Goal: Transaction & Acquisition: Purchase product/service

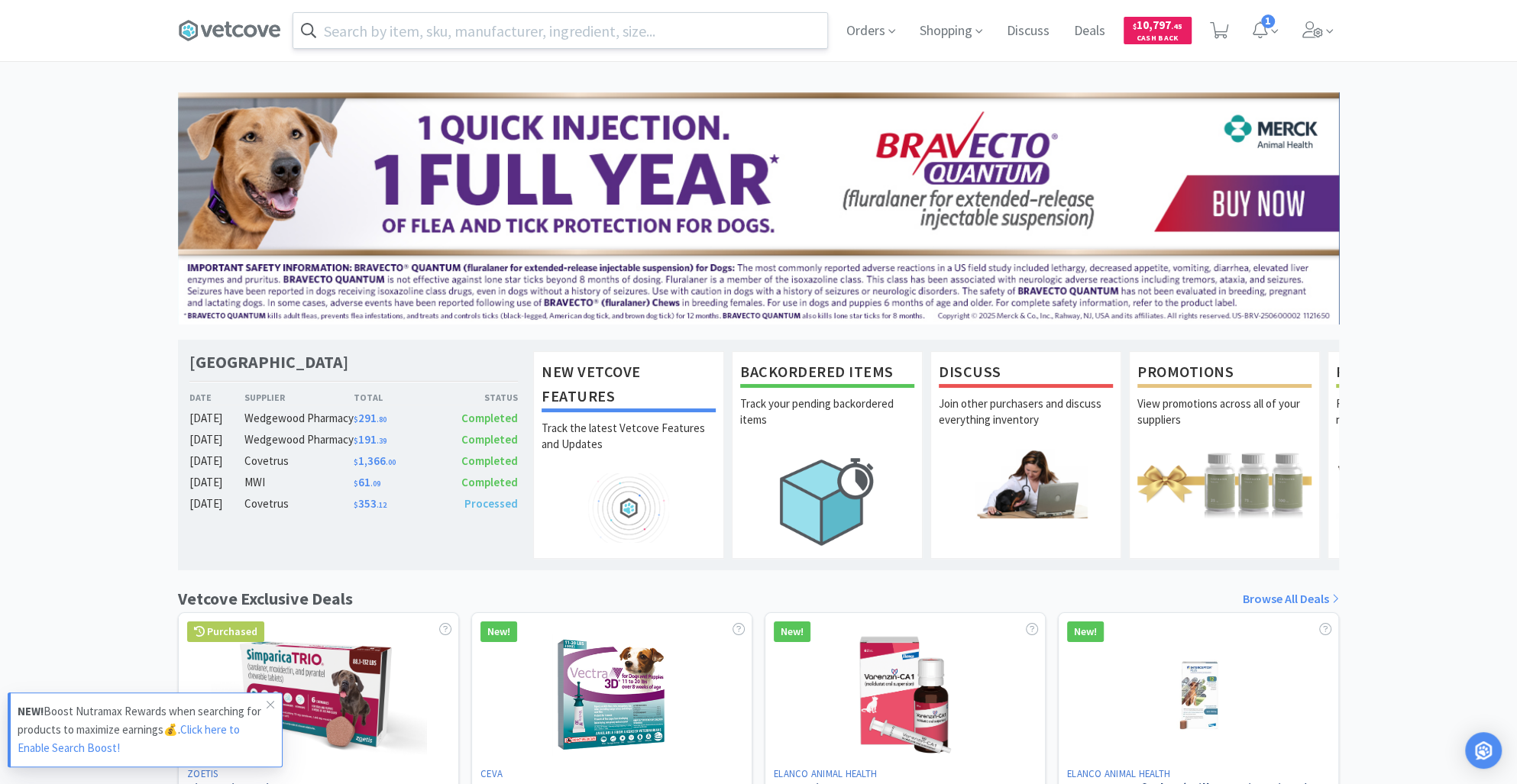
click at [425, 30] on input "text" at bounding box center [560, 31] width 534 height 36
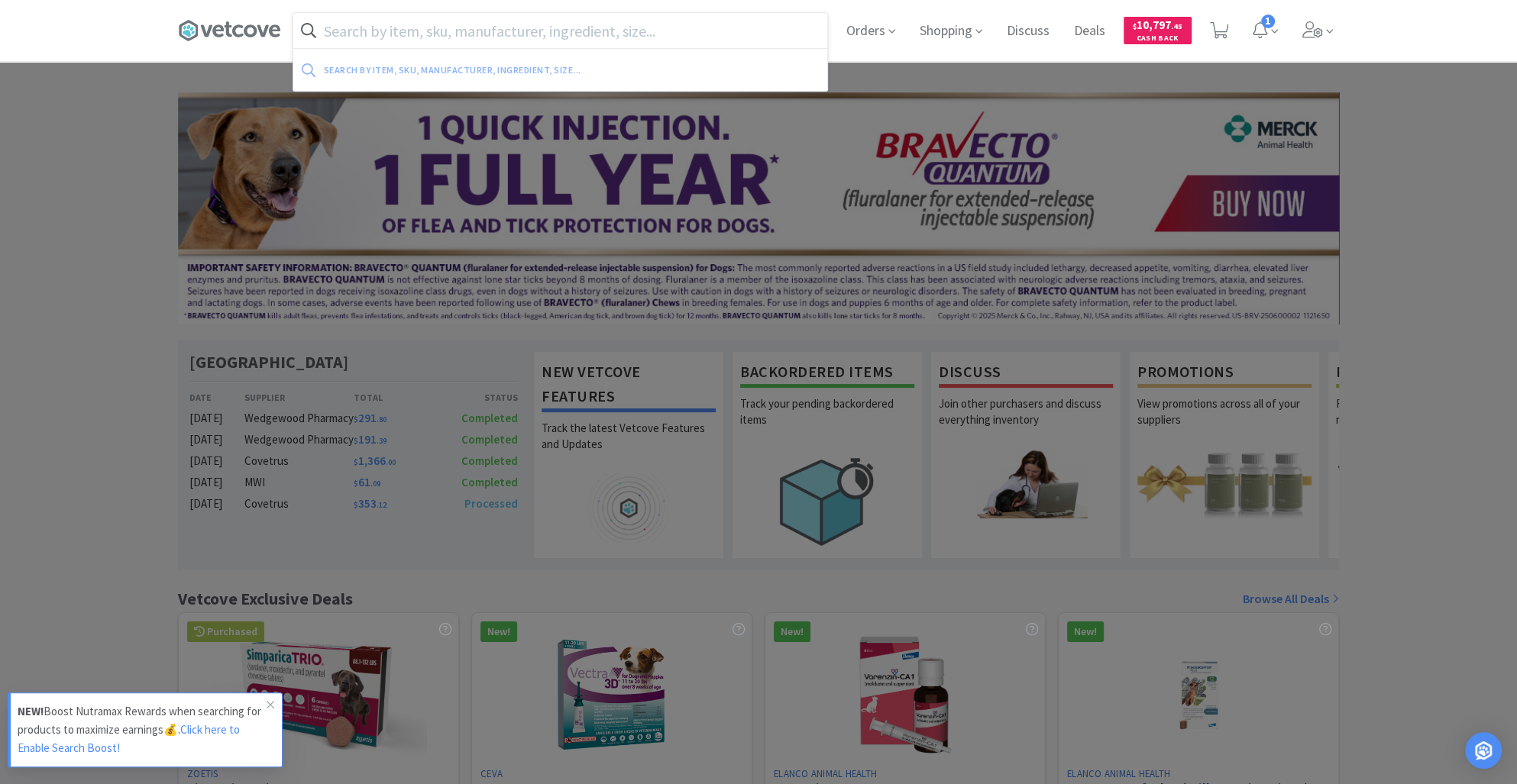
paste input "Power Cord"
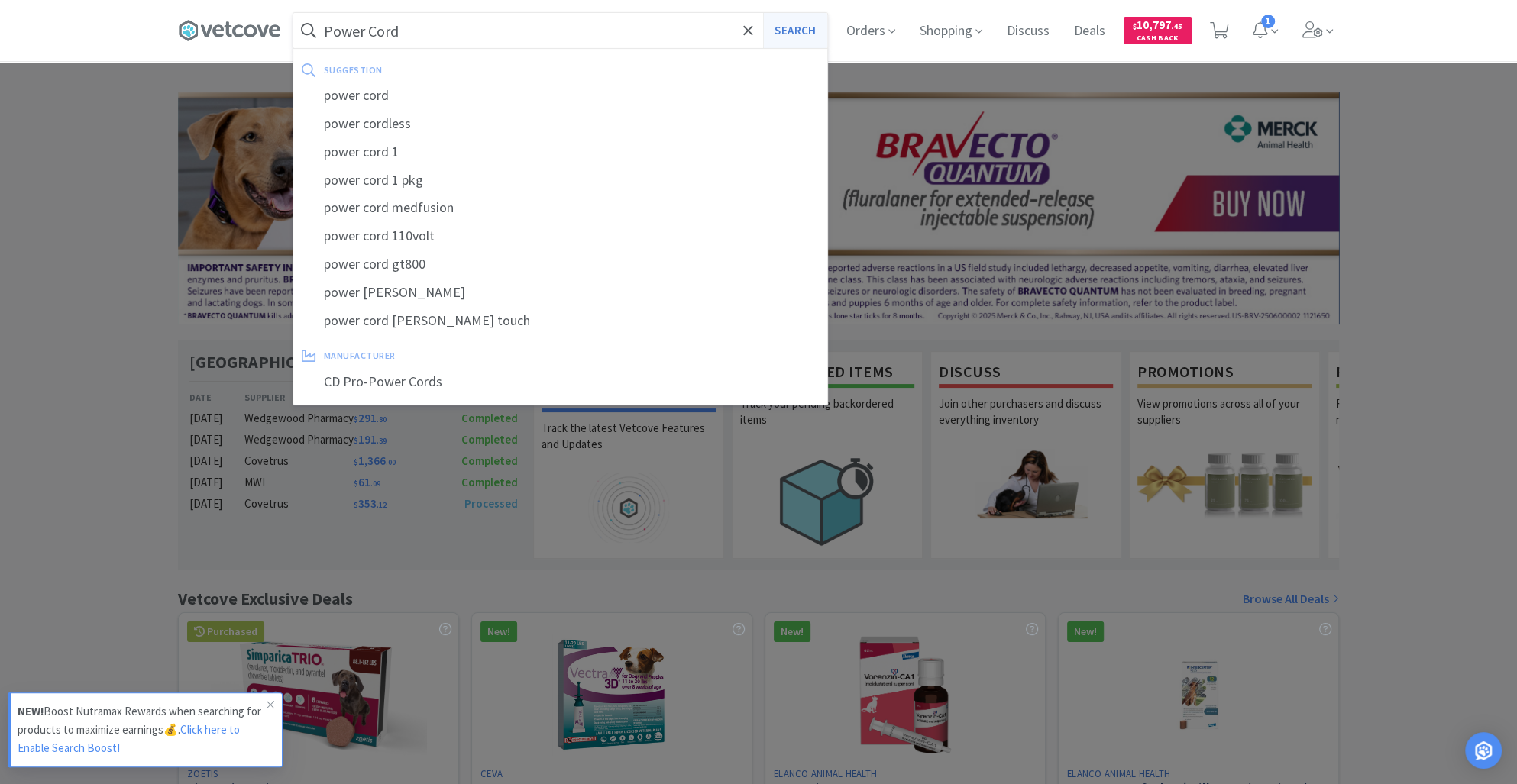
type input "Power Cord"
click at [782, 36] on button "Search" at bounding box center [794, 31] width 63 height 36
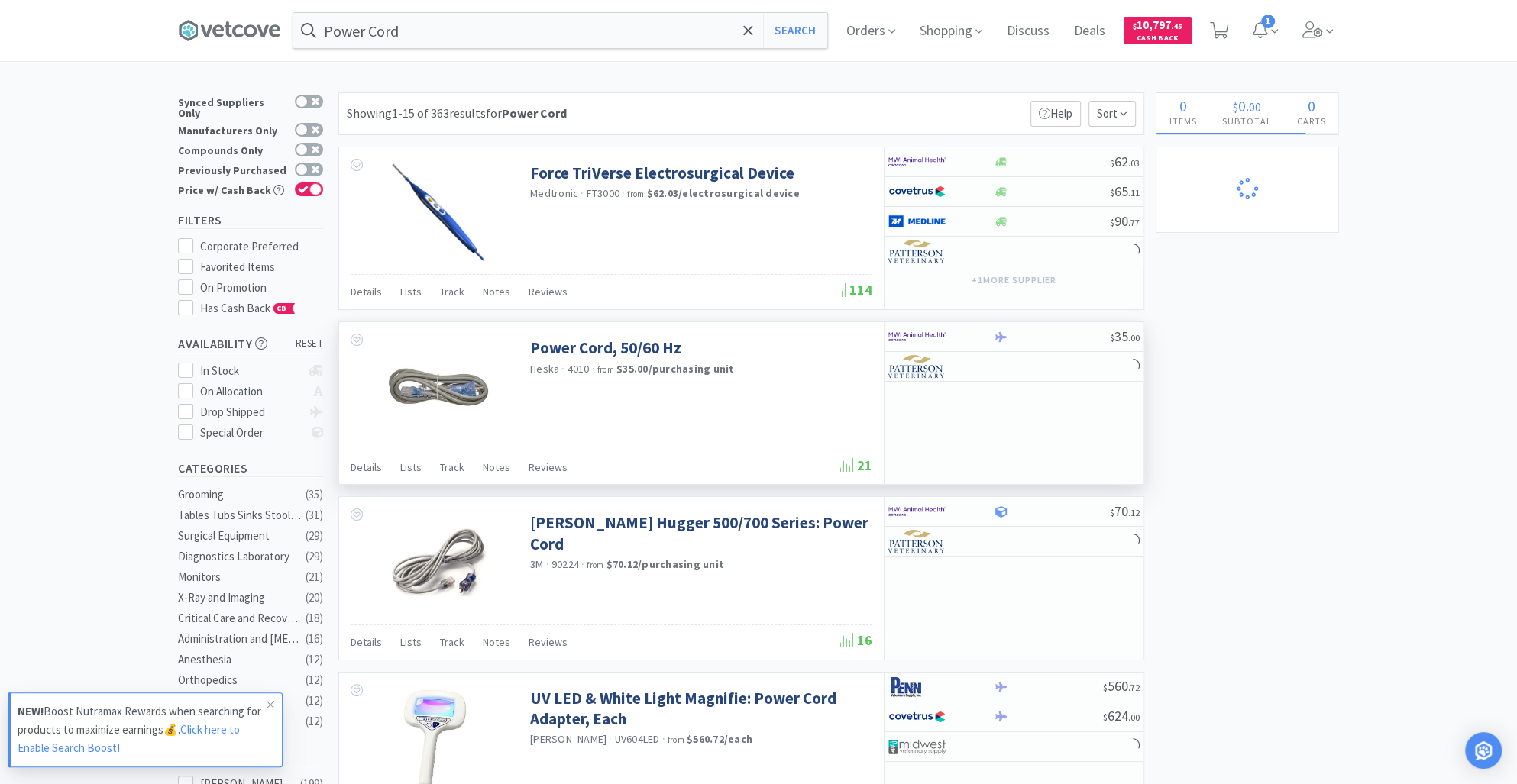
select select "1"
select select "5"
select select "3"
select select "2"
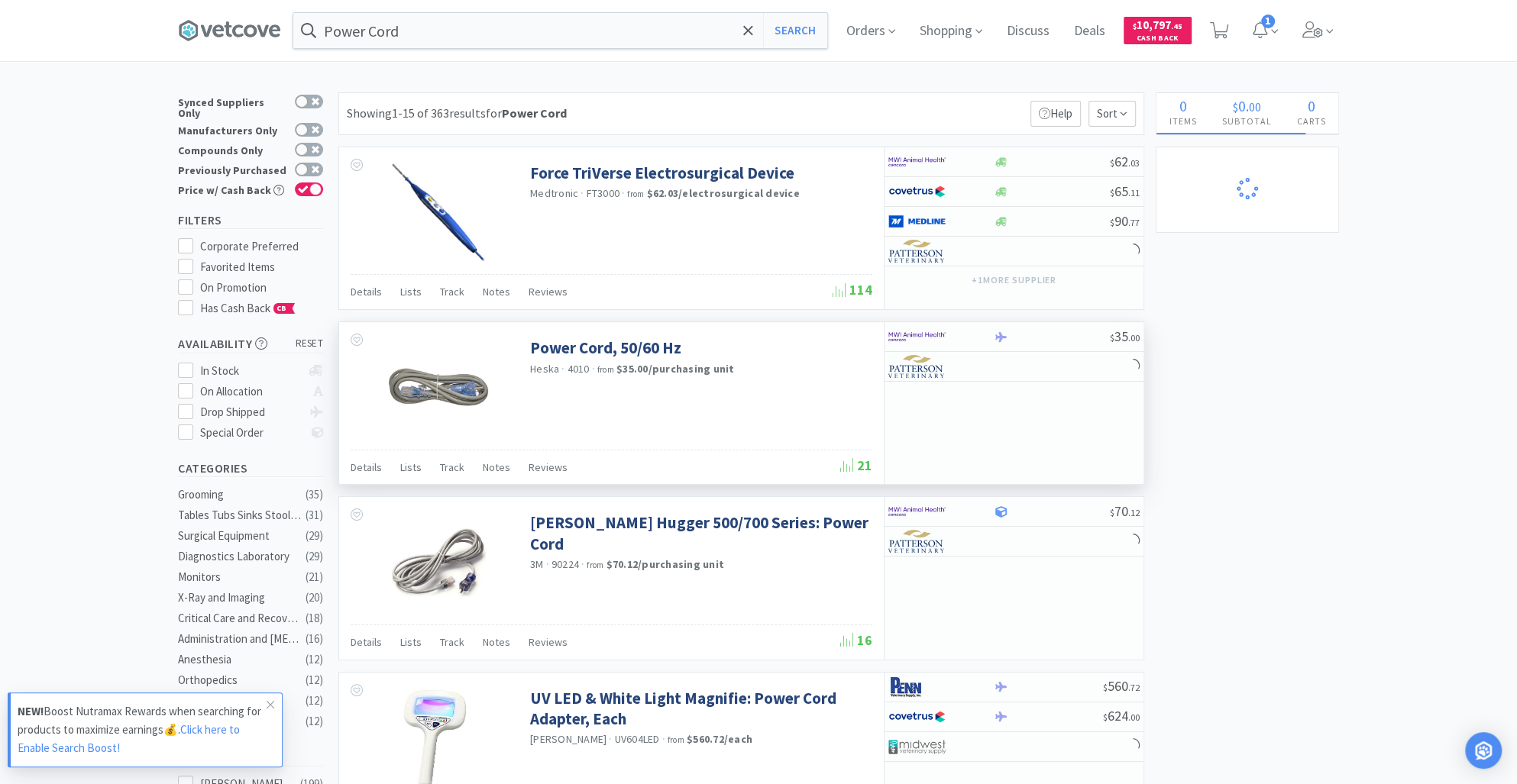
select select "5"
select select "1"
select select "4"
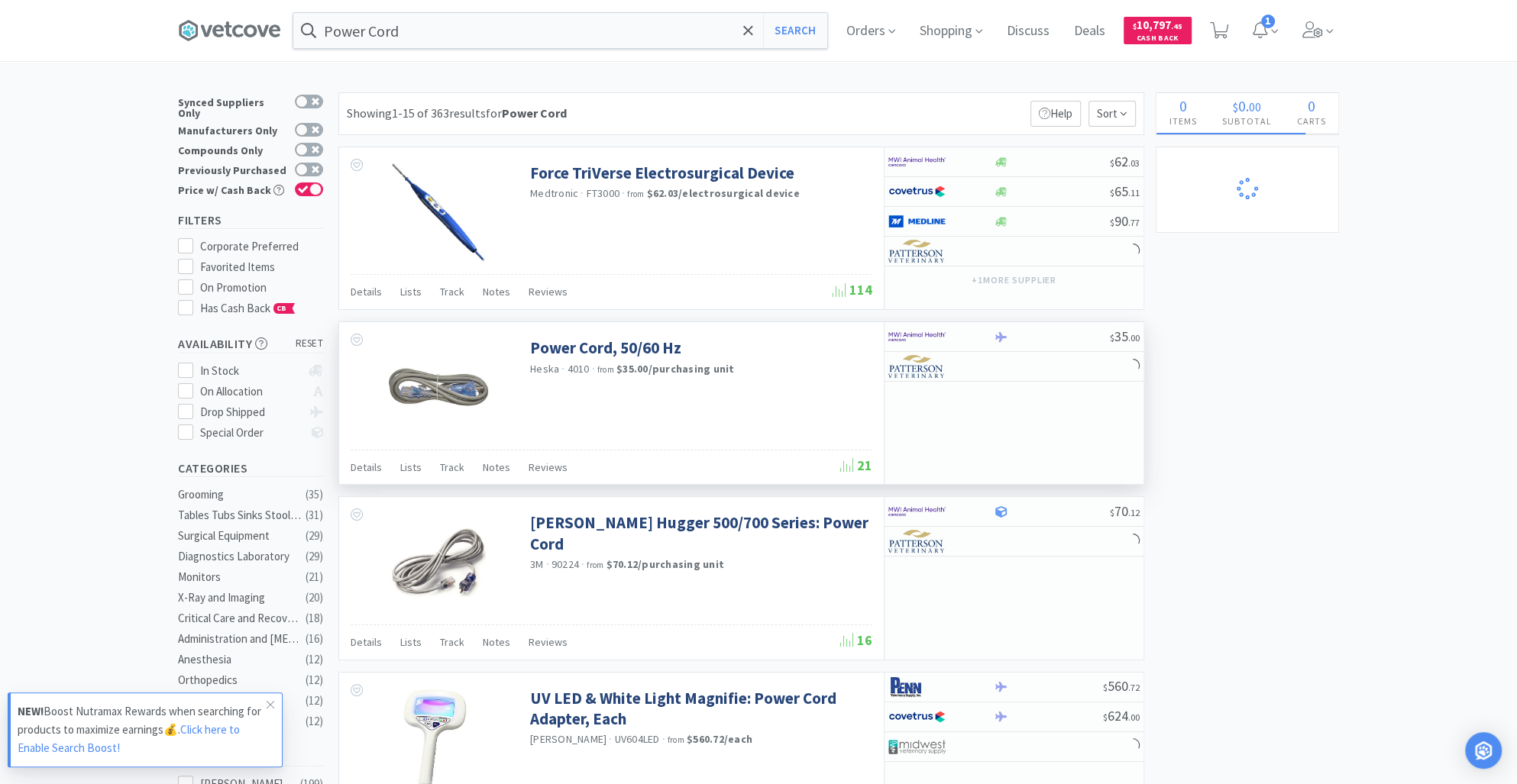
select select "2"
select select "5"
select select "1"
select select "2"
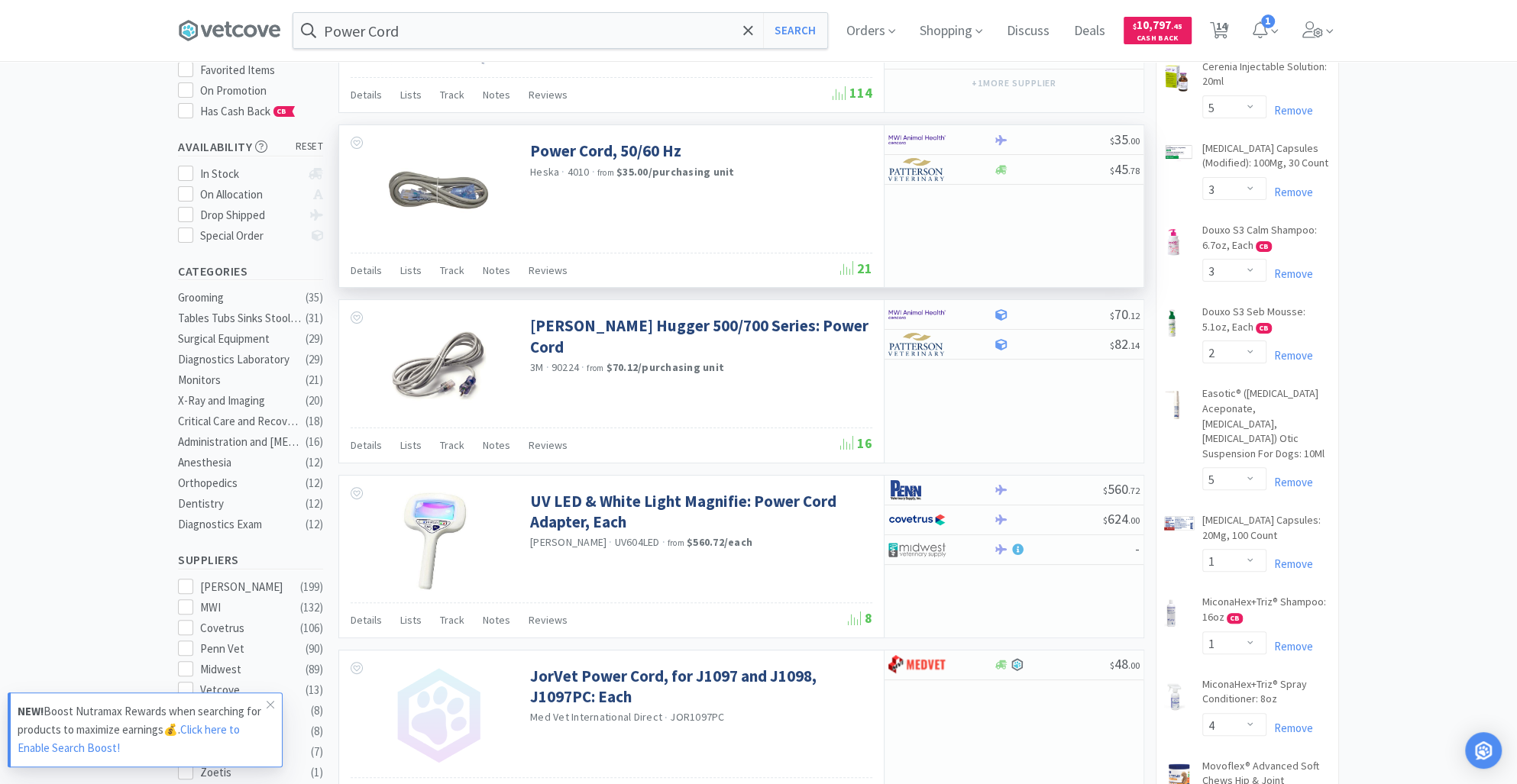
scroll to position [189, 0]
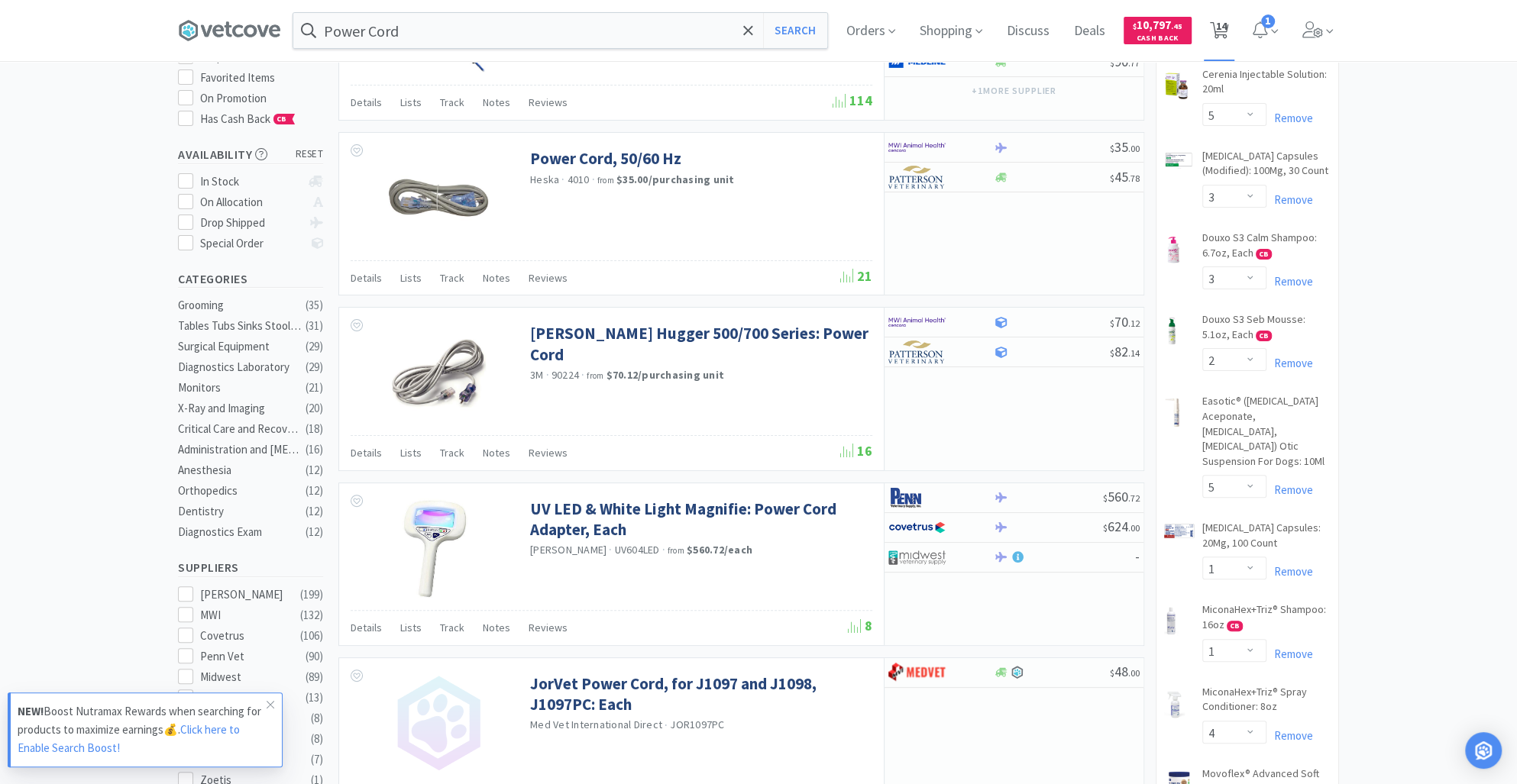
click at [1226, 29] on span "14" at bounding box center [1220, 26] width 11 height 61
select select "1"
select select "5"
select select "3"
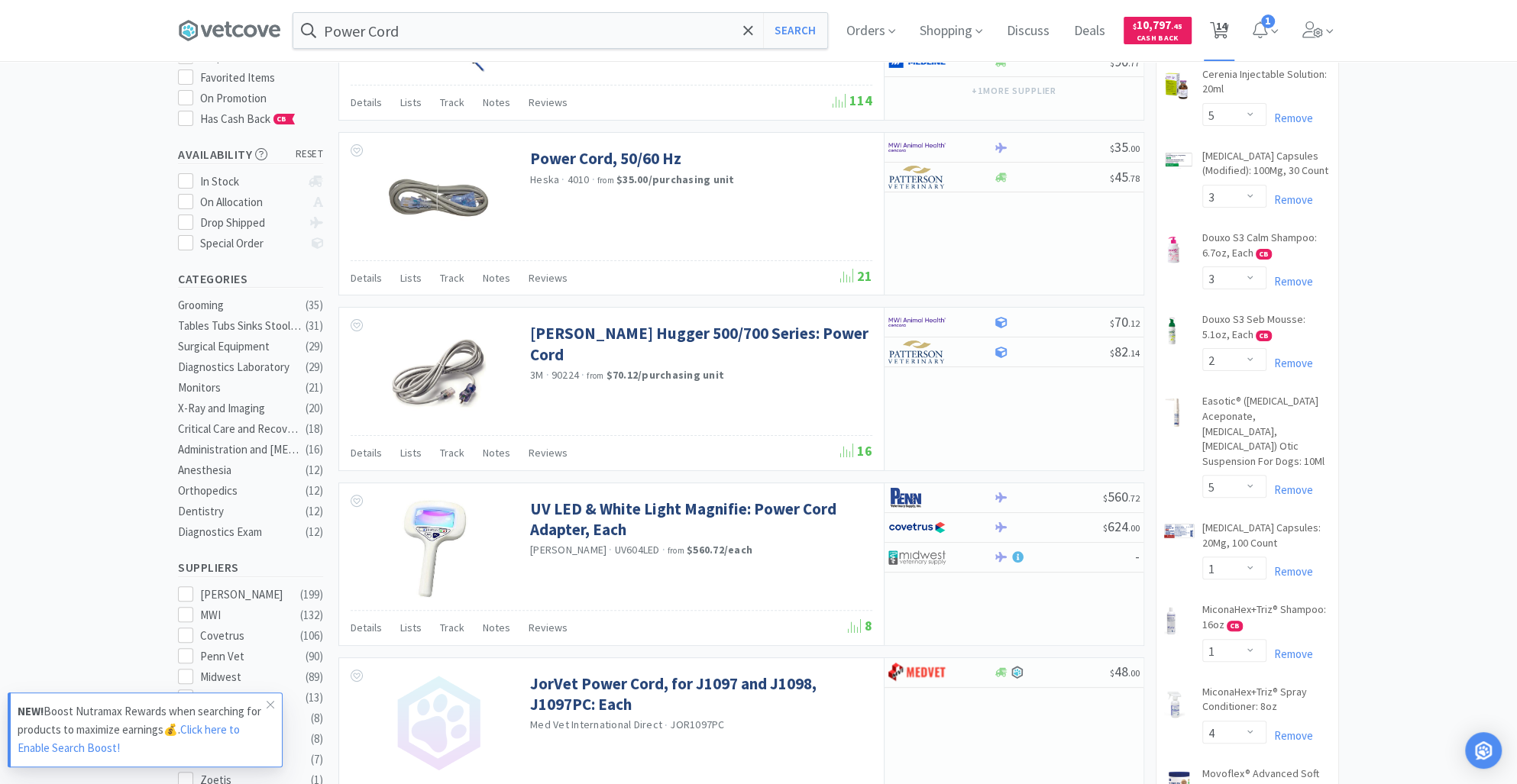
select select "2"
select select "5"
select select "1"
select select "4"
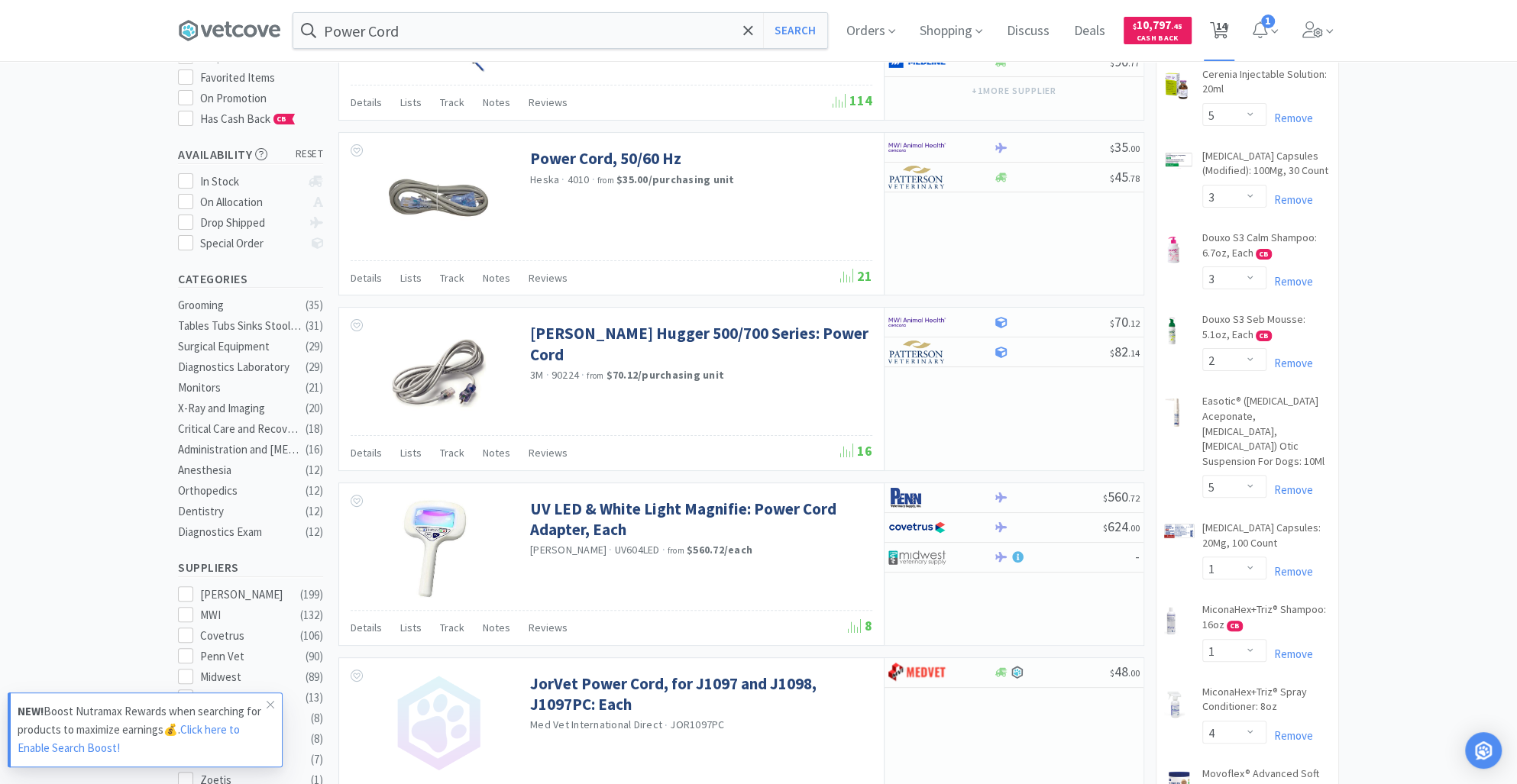
select select "4"
select select "2"
select select "5"
select select "1"
select select "2"
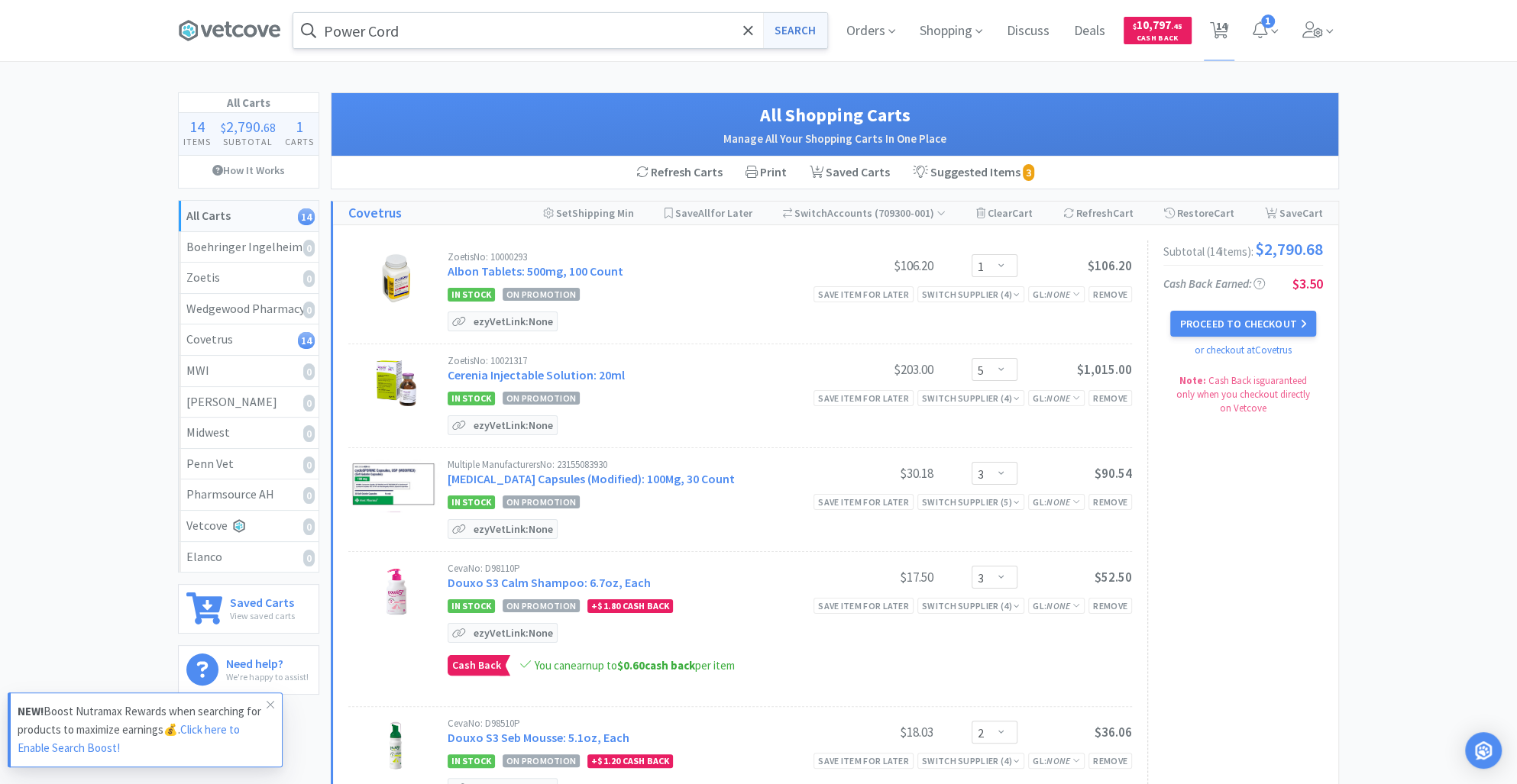
click at [788, 36] on button "Search" at bounding box center [794, 31] width 63 height 36
select select "1"
select select "5"
select select "3"
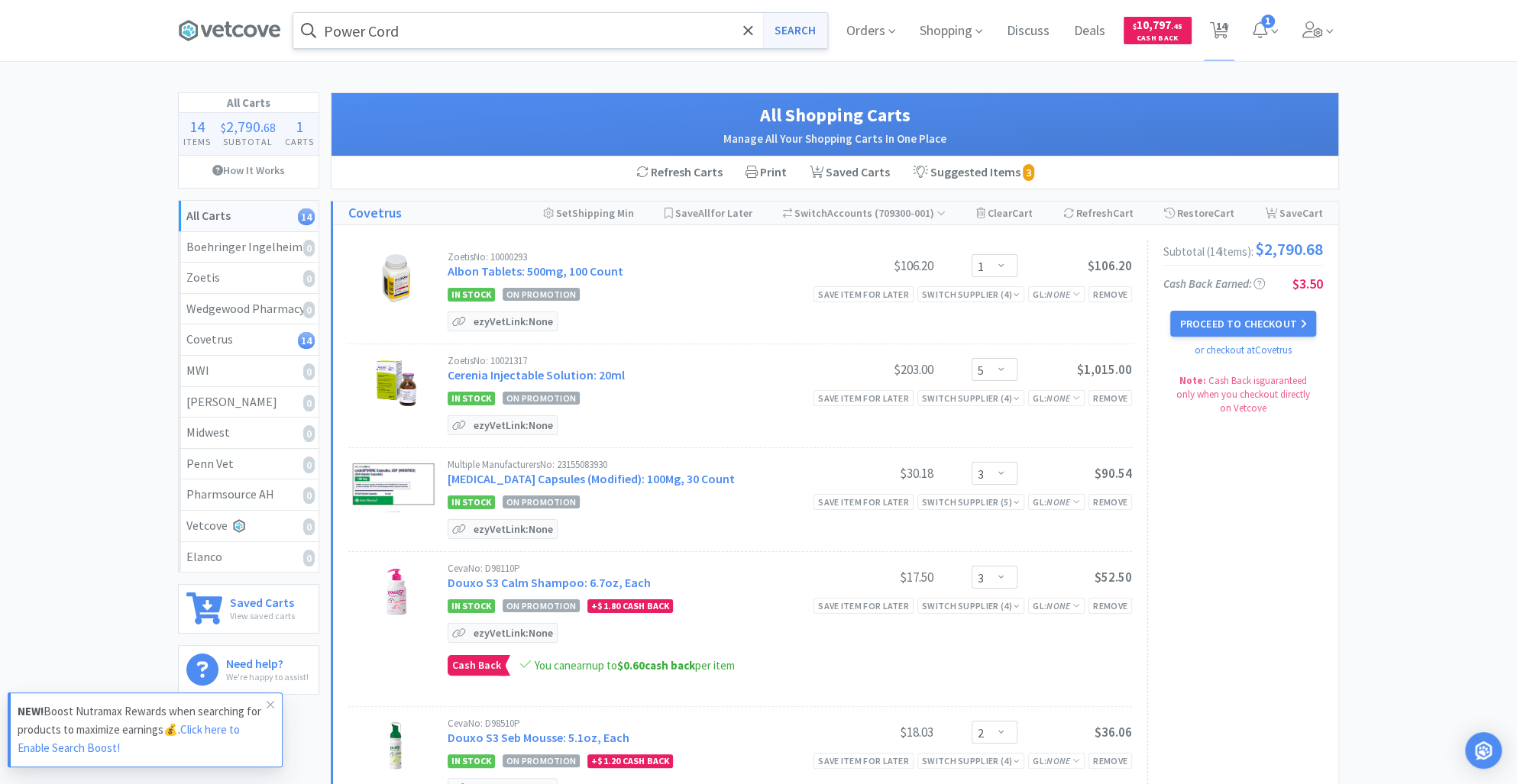
select select "2"
select select "5"
select select "1"
select select "4"
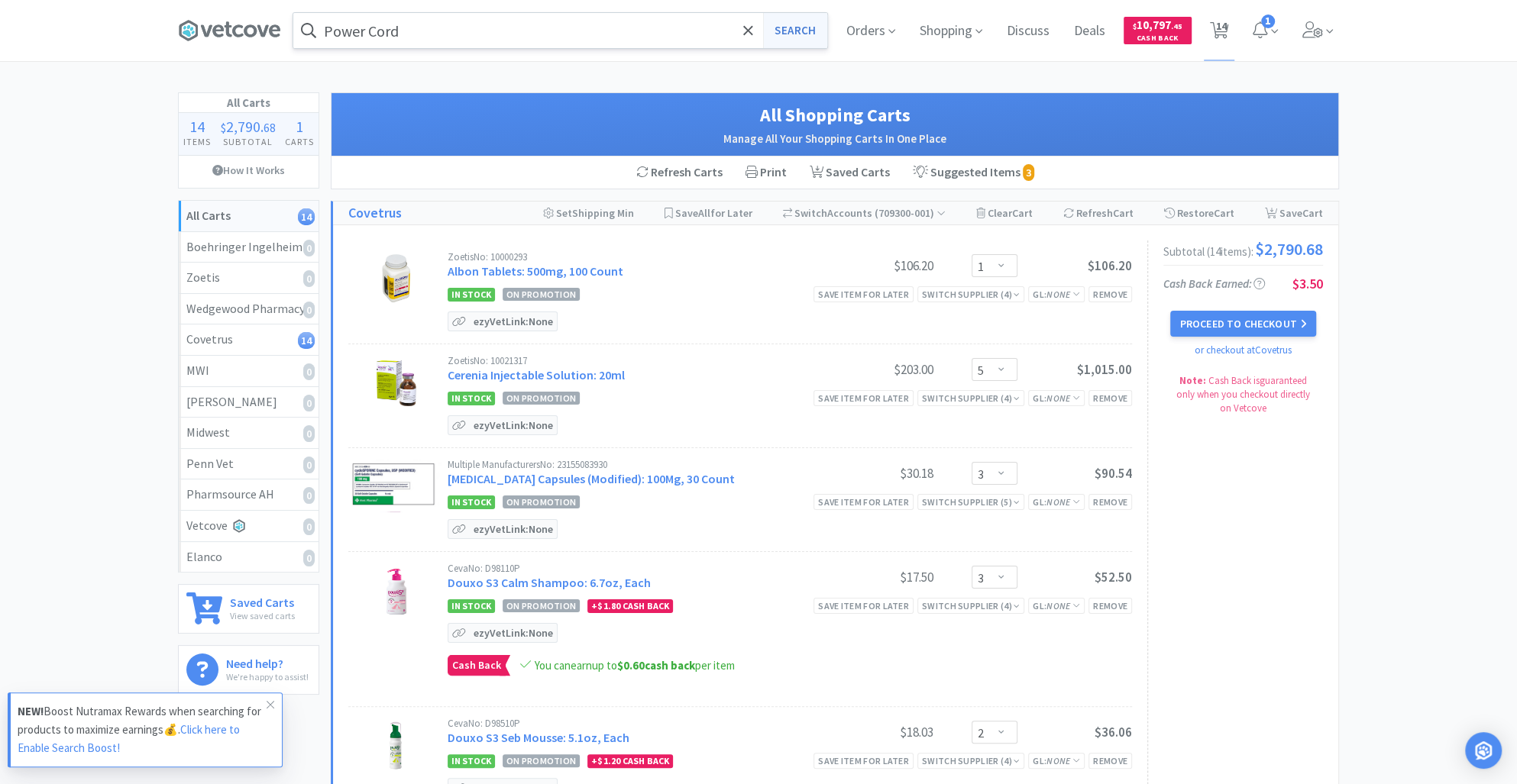
select select "4"
select select "2"
select select "5"
select select "1"
select select "2"
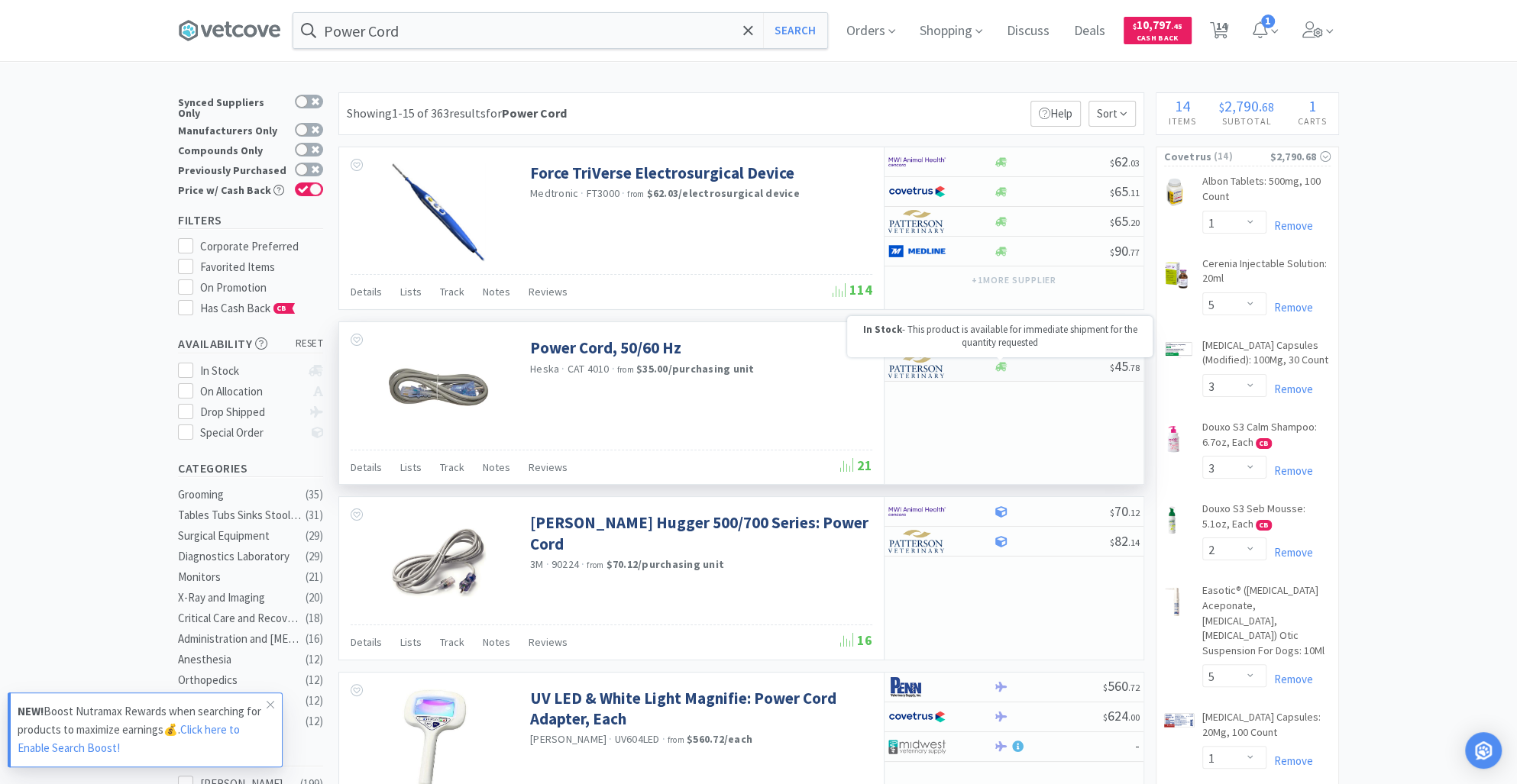
click at [1001, 370] on icon at bounding box center [1000, 367] width 12 height 12
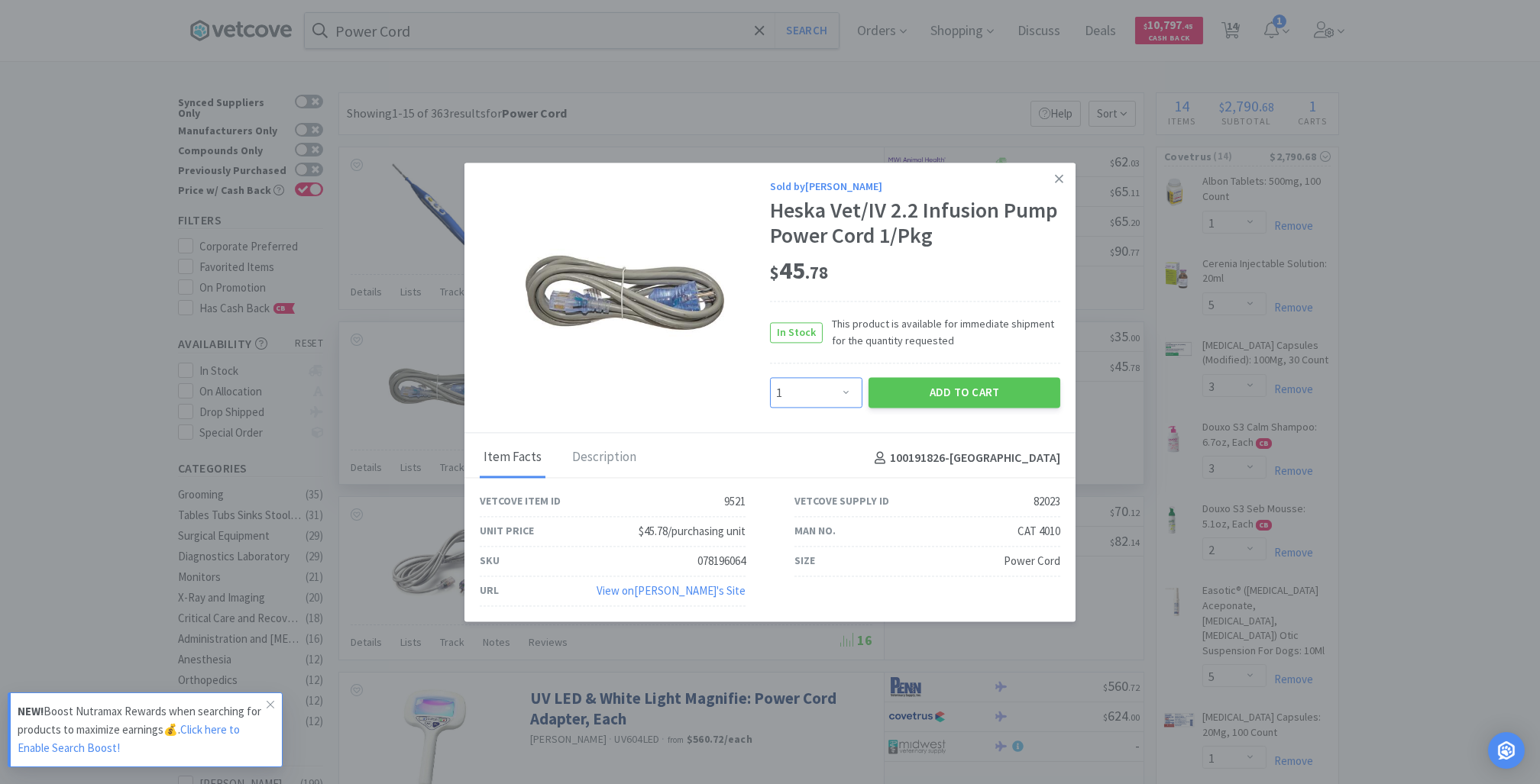
click at [852, 390] on select "Enter Quantity 1 2 3 4 5 6 7 8 9 10 11 12 13 14 15 16 17 18 19 20 Enter Quantity" at bounding box center [816, 393] width 92 height 30
select select "2"
click at [770, 378] on select "Enter Quantity 1 2 3 4 5 6 7 8 9 10 11 12 13 14 15 16 17 18 19 20 Enter Quantity" at bounding box center [816, 393] width 92 height 30
click at [957, 390] on button "Add to Cart" at bounding box center [964, 393] width 192 height 30
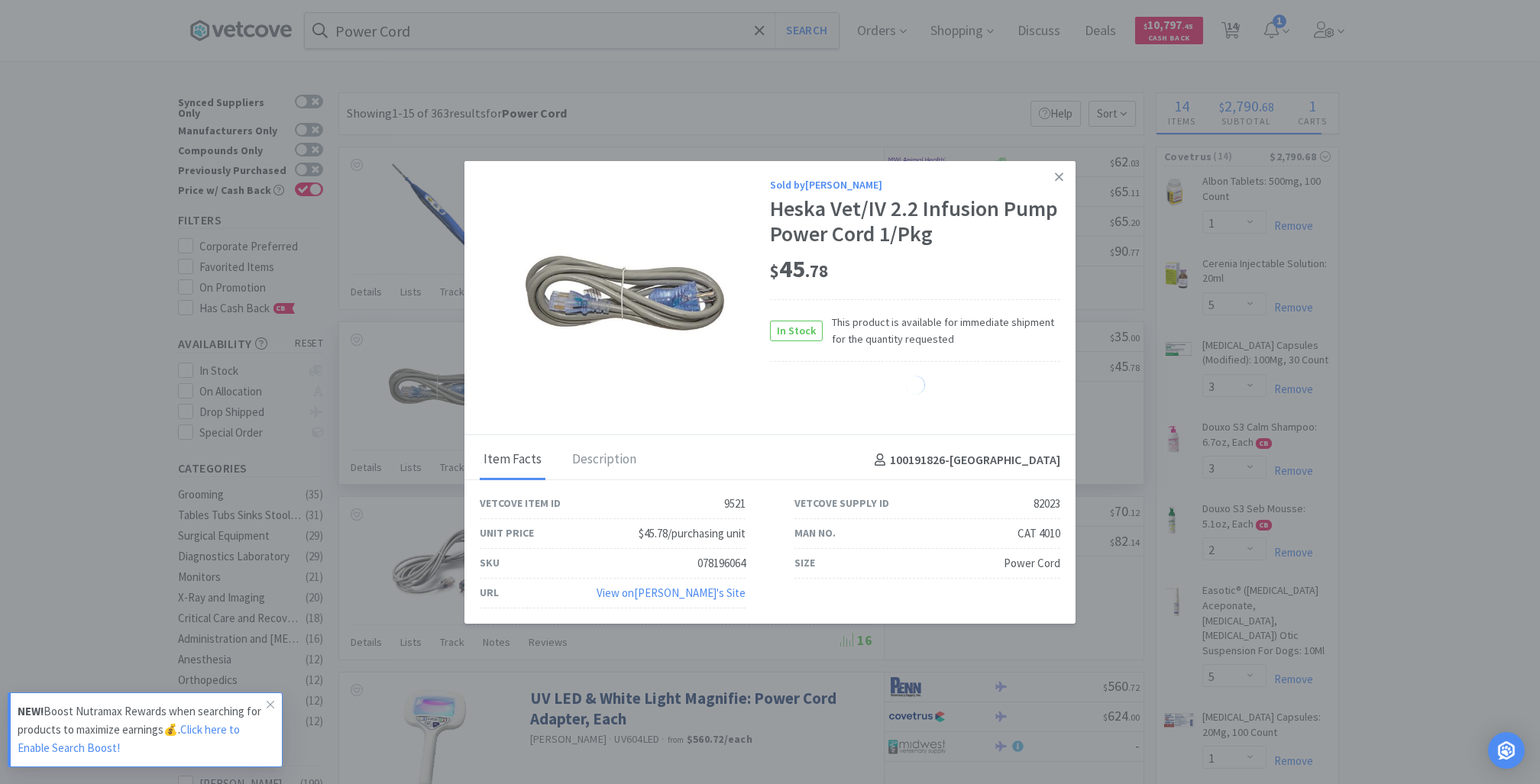
select select "2"
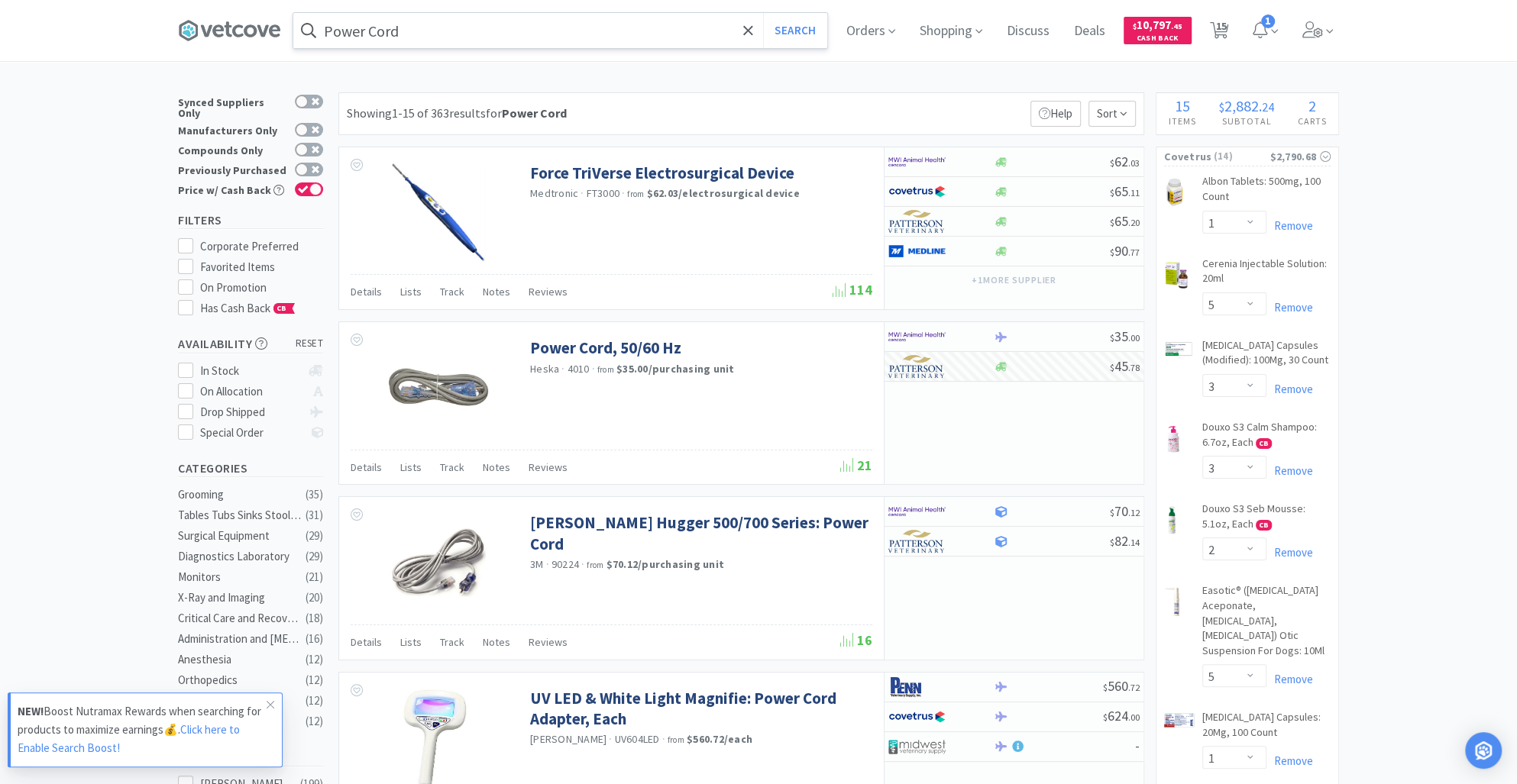
click at [420, 35] on input "Power Cord" at bounding box center [560, 31] width 534 height 36
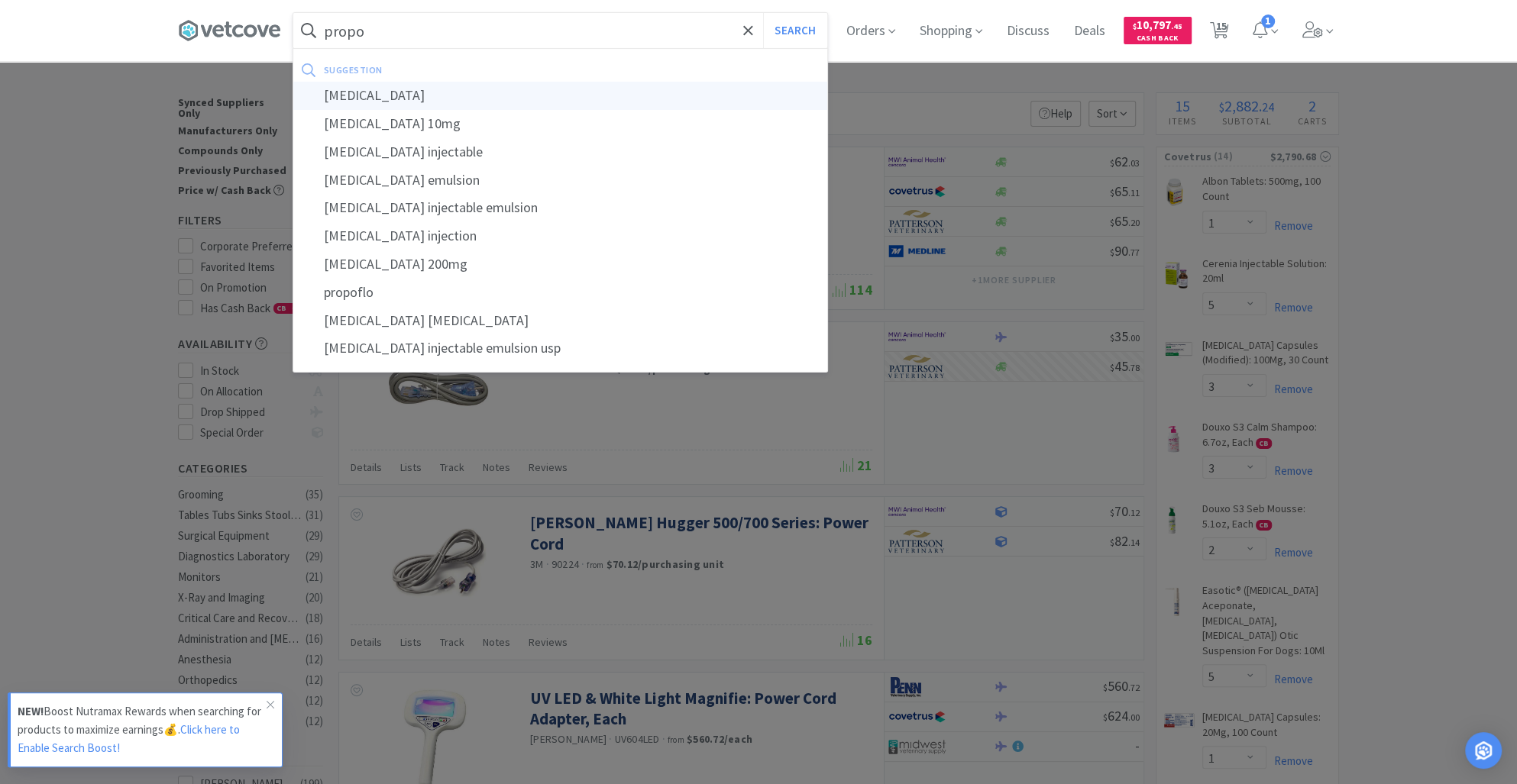
click at [395, 84] on div "propofol" at bounding box center [560, 96] width 534 height 28
type input "propofol"
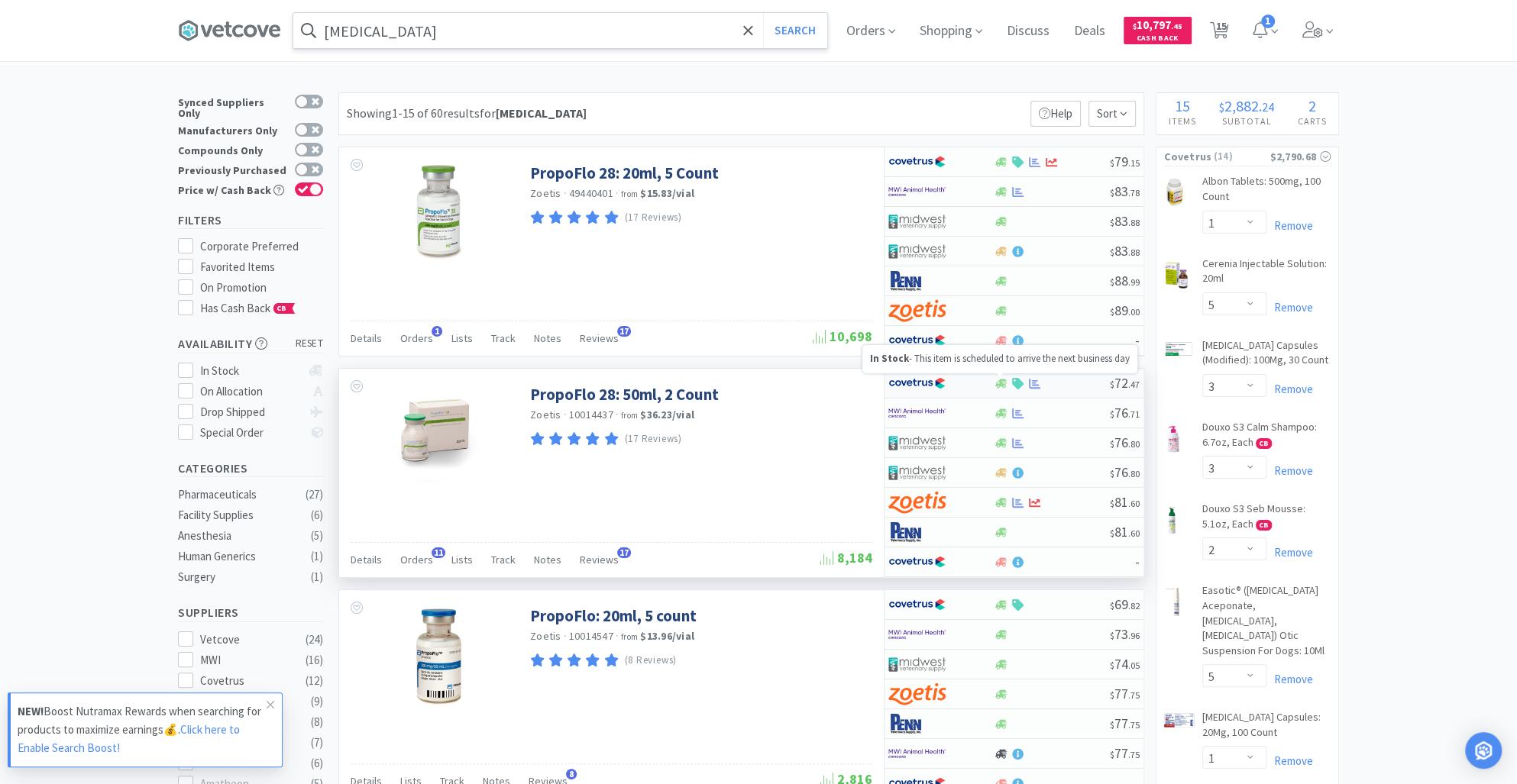
click at [1002, 379] on icon at bounding box center [1000, 384] width 12 height 12
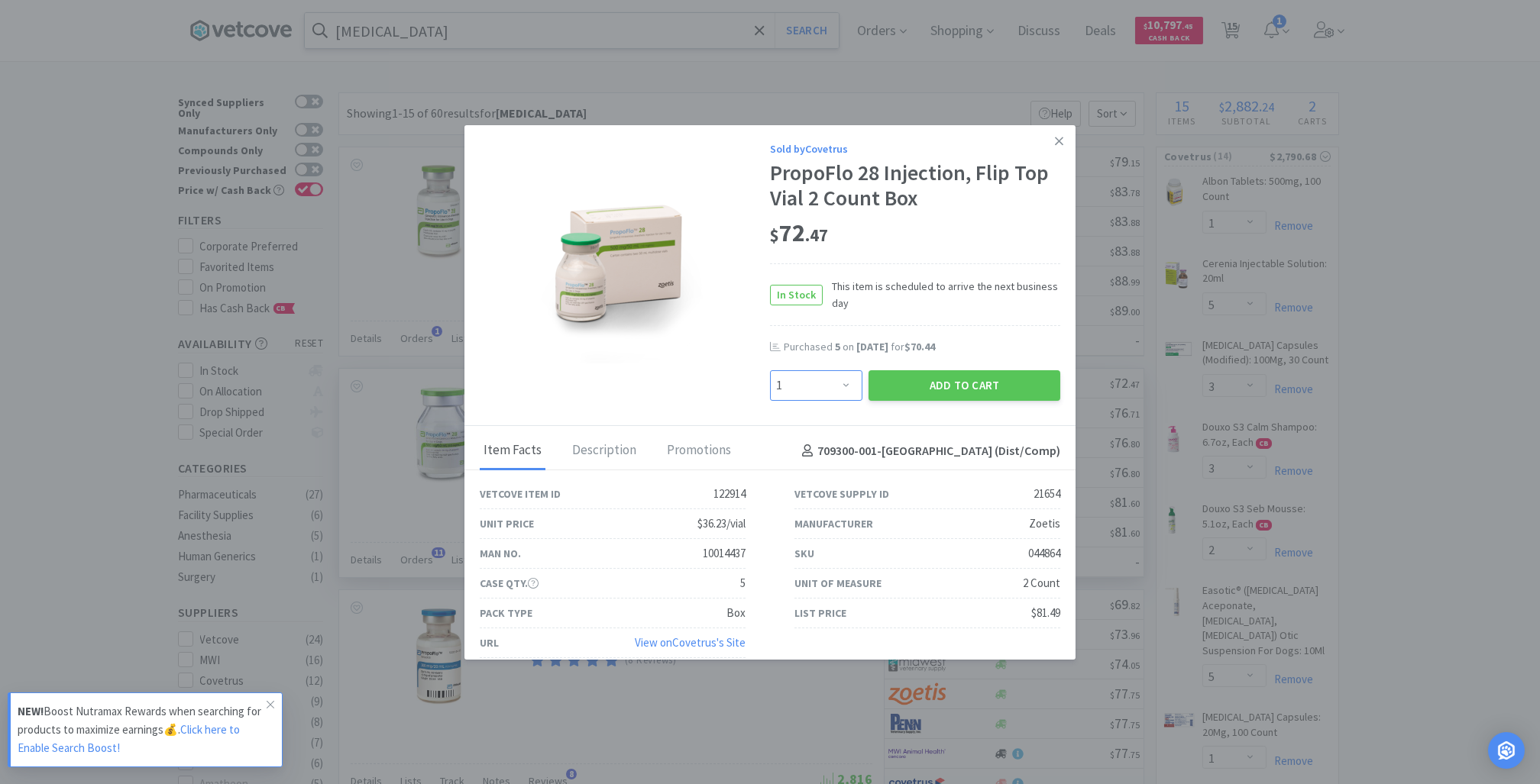
click at [829, 388] on select "Enter Quantity 1 2 3 4 5 6 7 8 9 10 11 12 13 14 15 16 17 18 19 20 Enter Quantity" at bounding box center [816, 385] width 92 height 30
select select "5"
click at [770, 370] on select "Enter Quantity 1 2 3 4 5 6 7 8 9 10 11 12 13 14 15 16 17 18 19 20 Enter Quantity" at bounding box center [816, 385] width 92 height 30
click at [919, 393] on button "Add to Cart" at bounding box center [964, 385] width 192 height 30
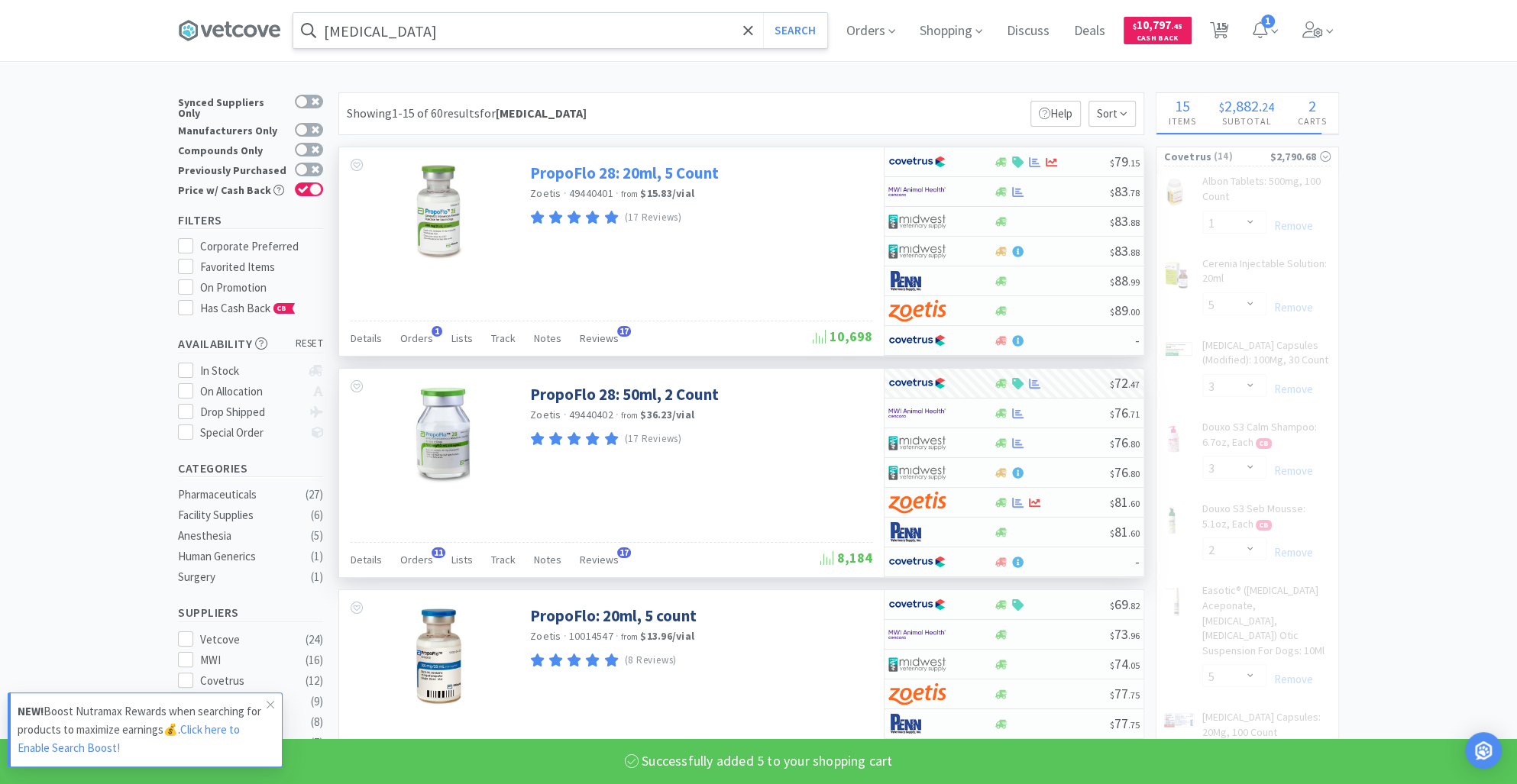
select select "5"
select select "2"
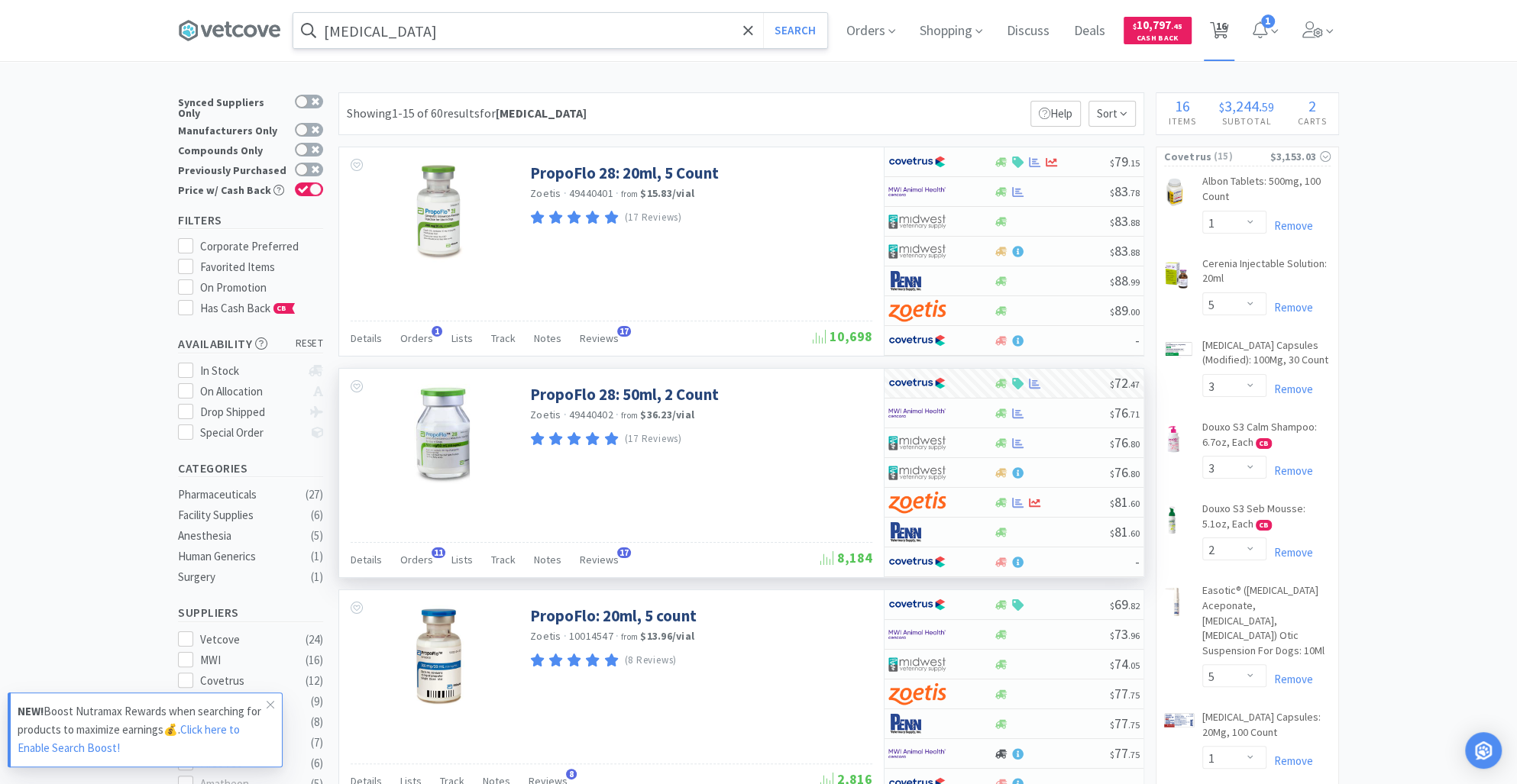
click at [1226, 29] on span "16" at bounding box center [1220, 26] width 11 height 61
select select "1"
select select "5"
select select "3"
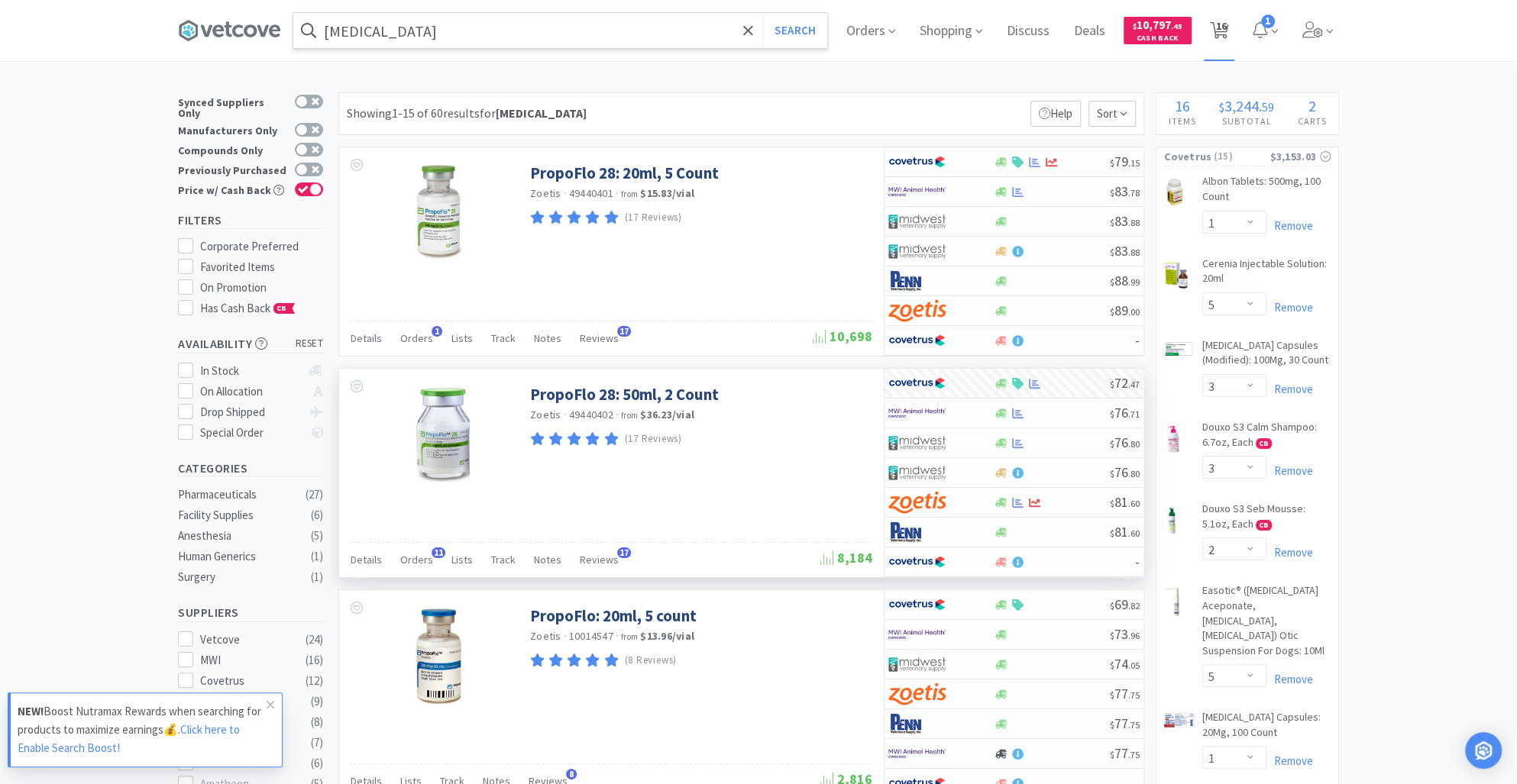
select select "2"
select select "5"
select select "1"
select select "4"
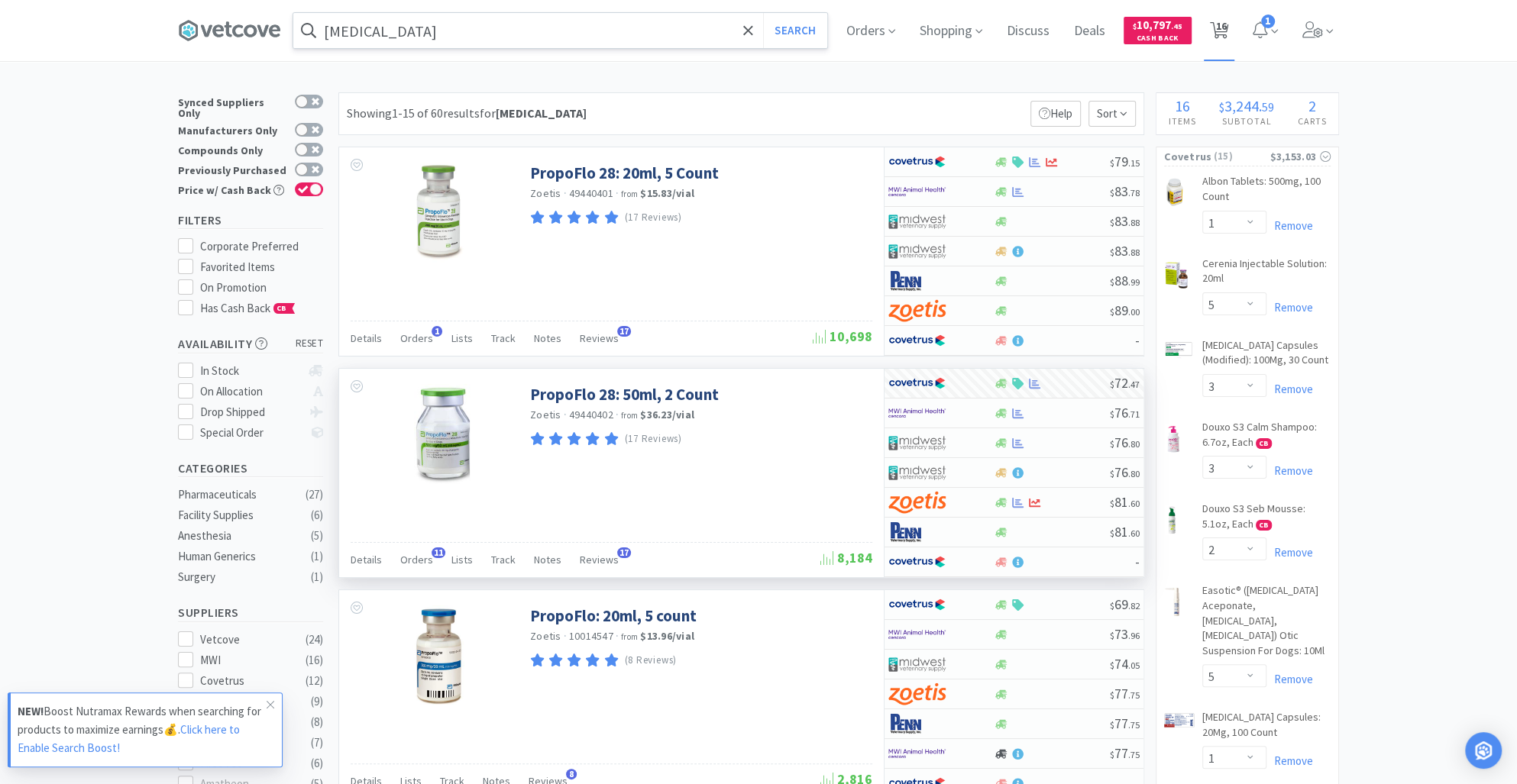
select select "4"
select select "2"
select select "5"
select select "1"
select select "5"
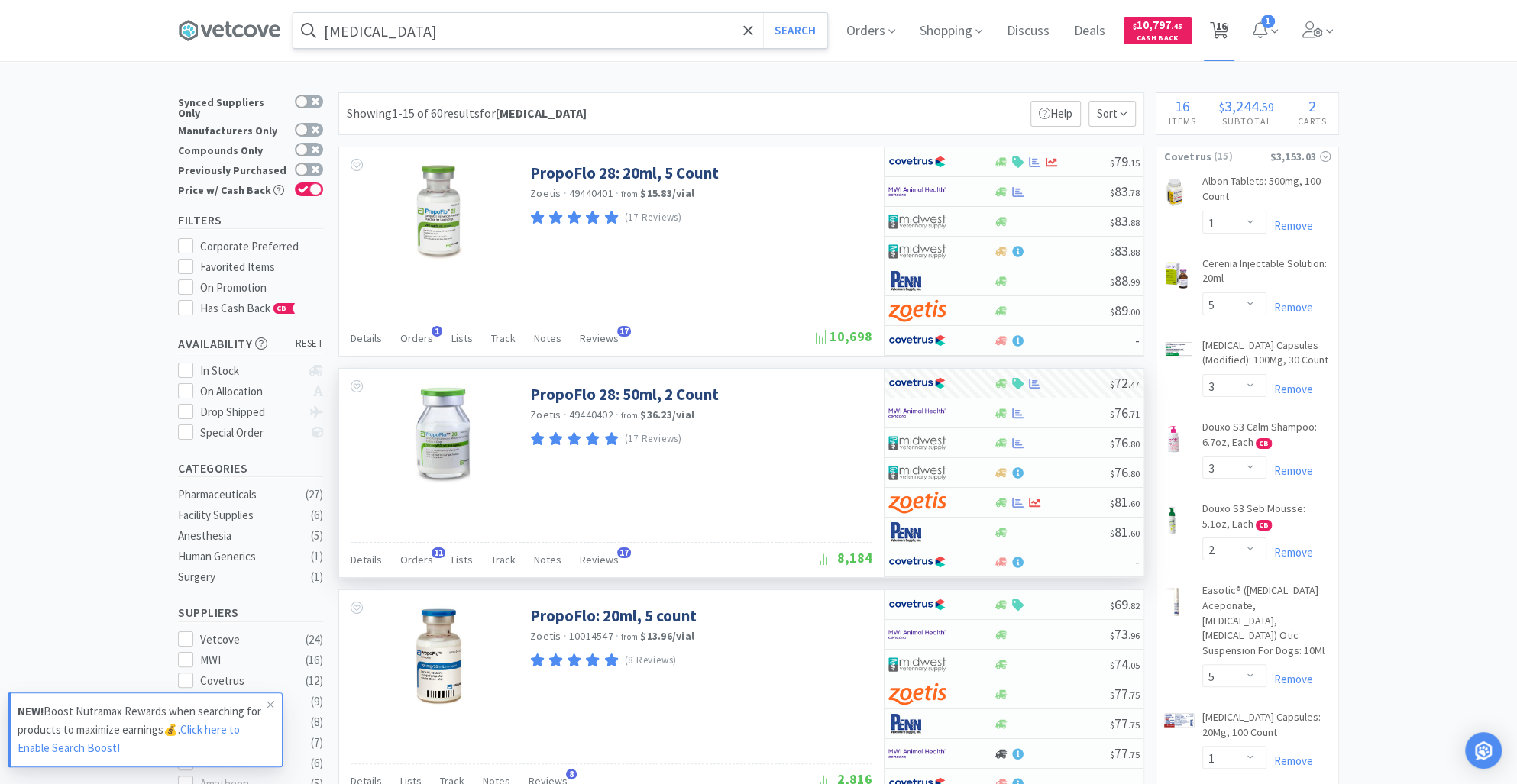
select select "2"
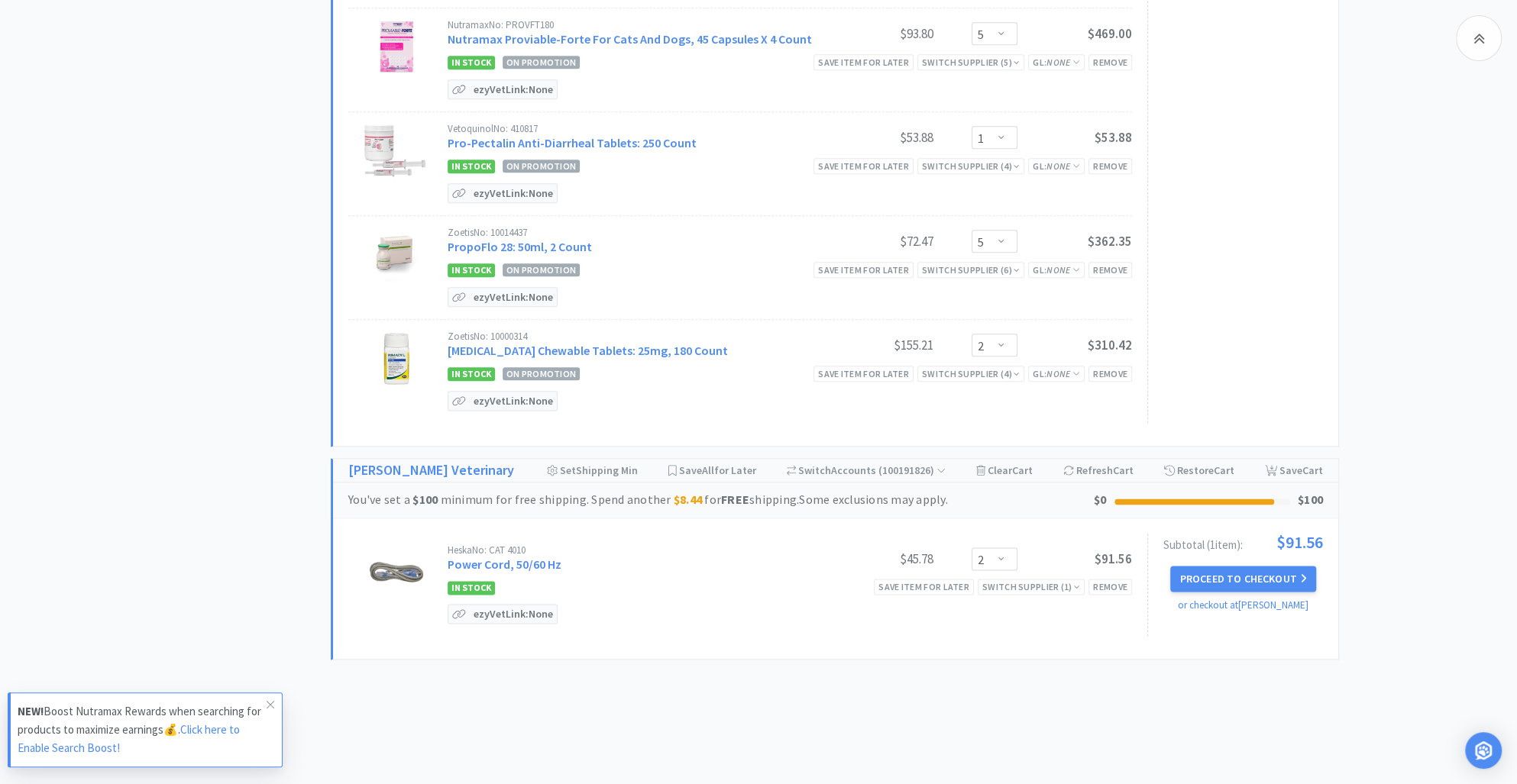
scroll to position [1579, 0]
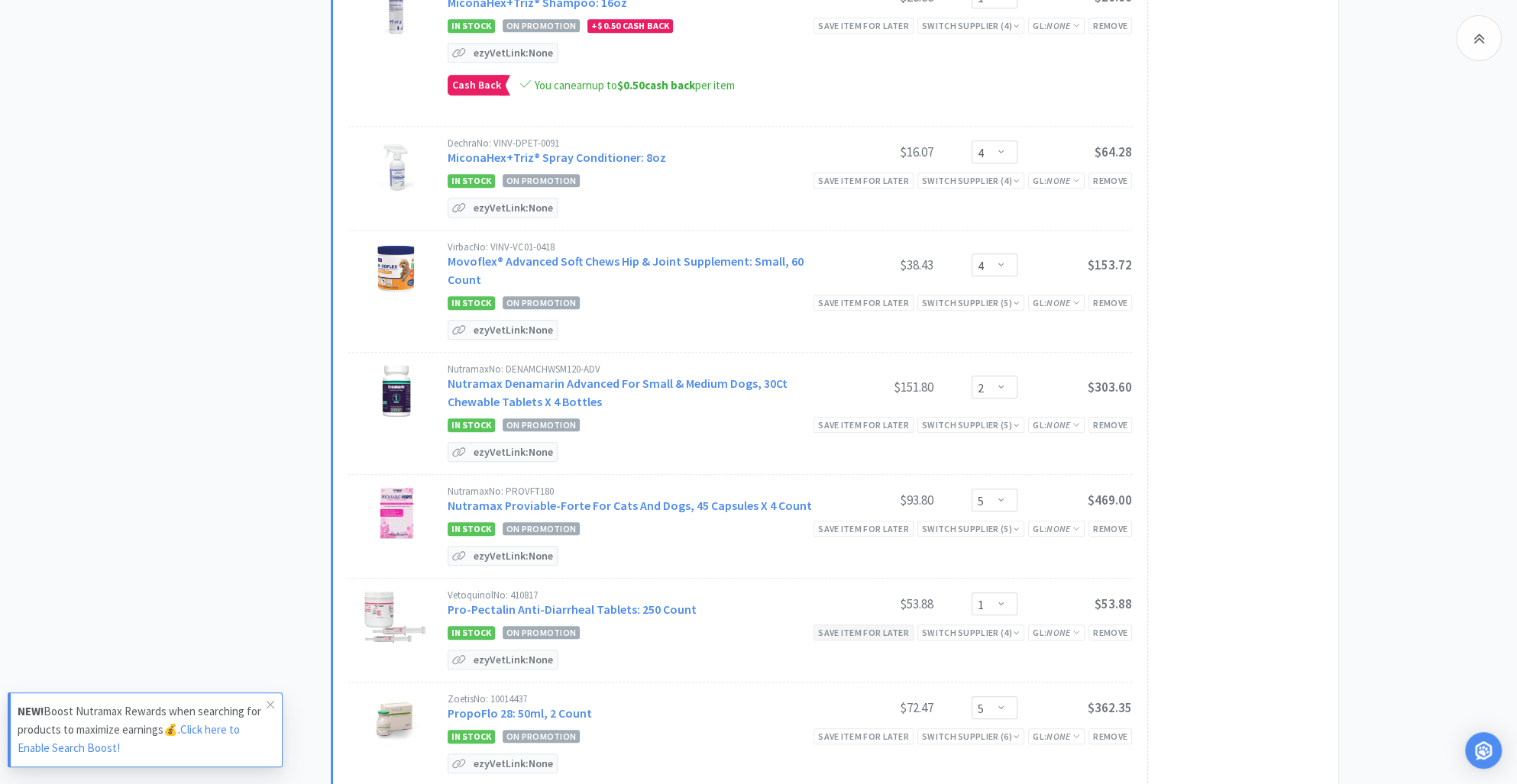
click at [814, 640] on div "Save item for later" at bounding box center [863, 632] width 100 height 16
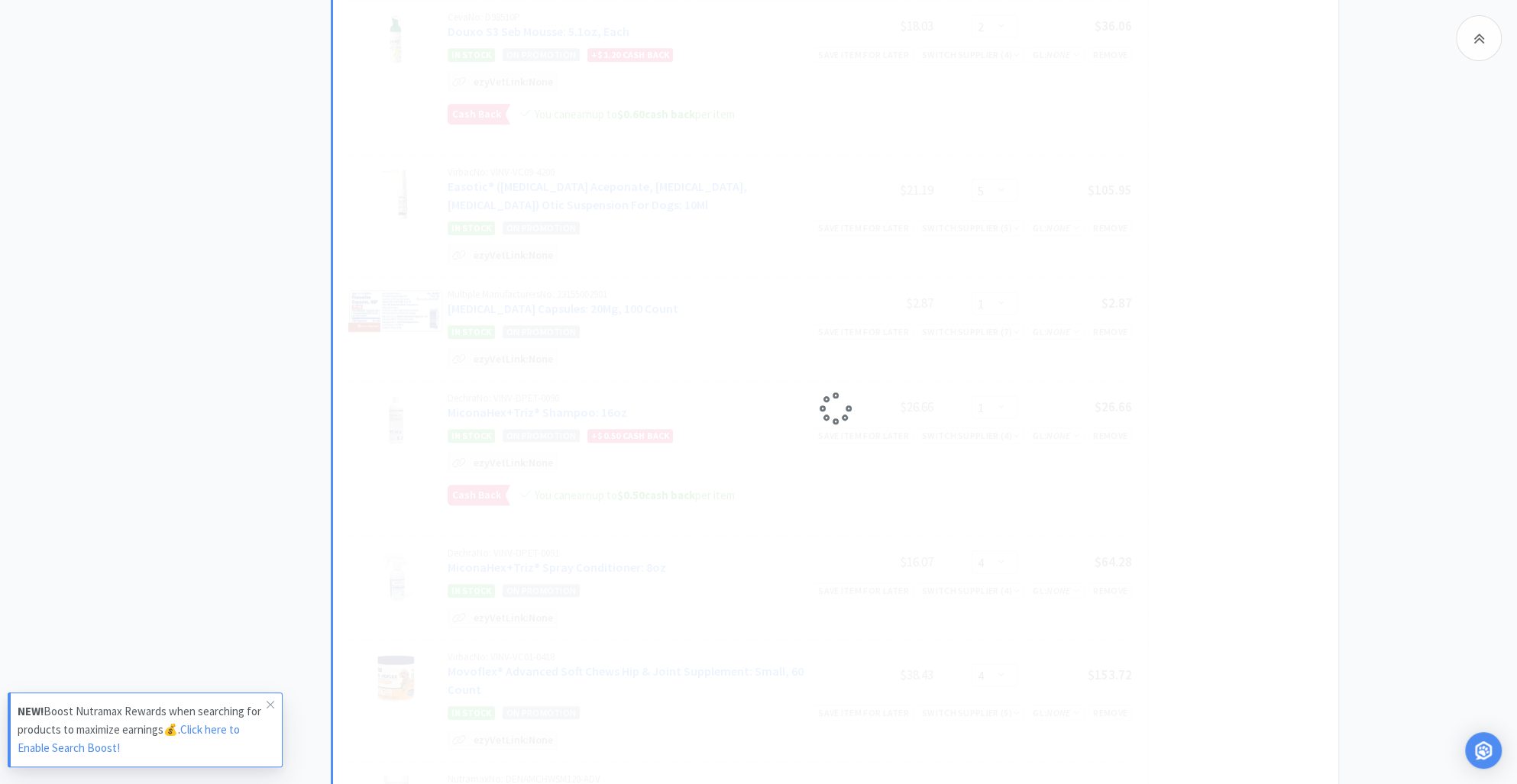
scroll to position [699, 0]
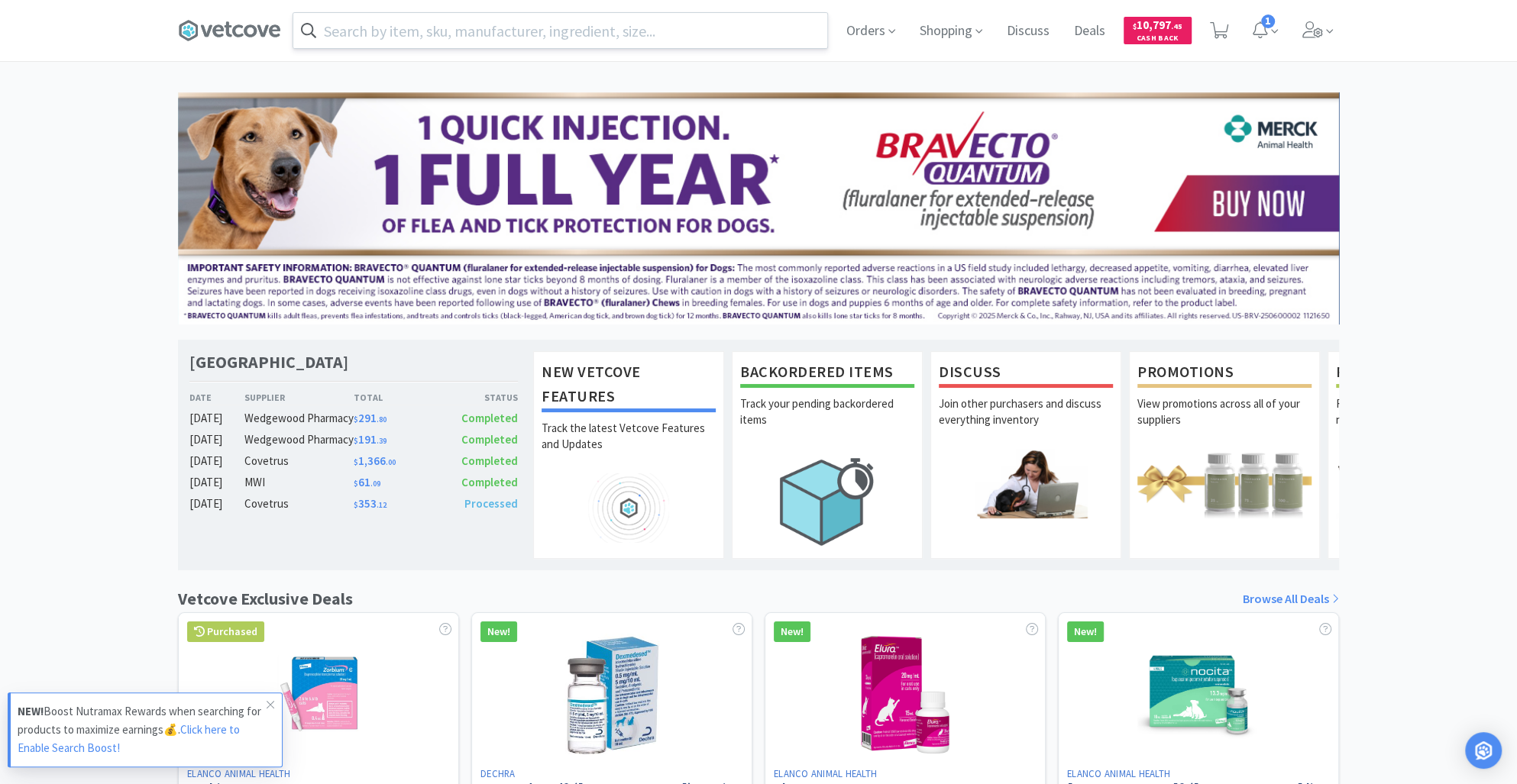
click at [364, 34] on input "text" at bounding box center [560, 31] width 534 height 36
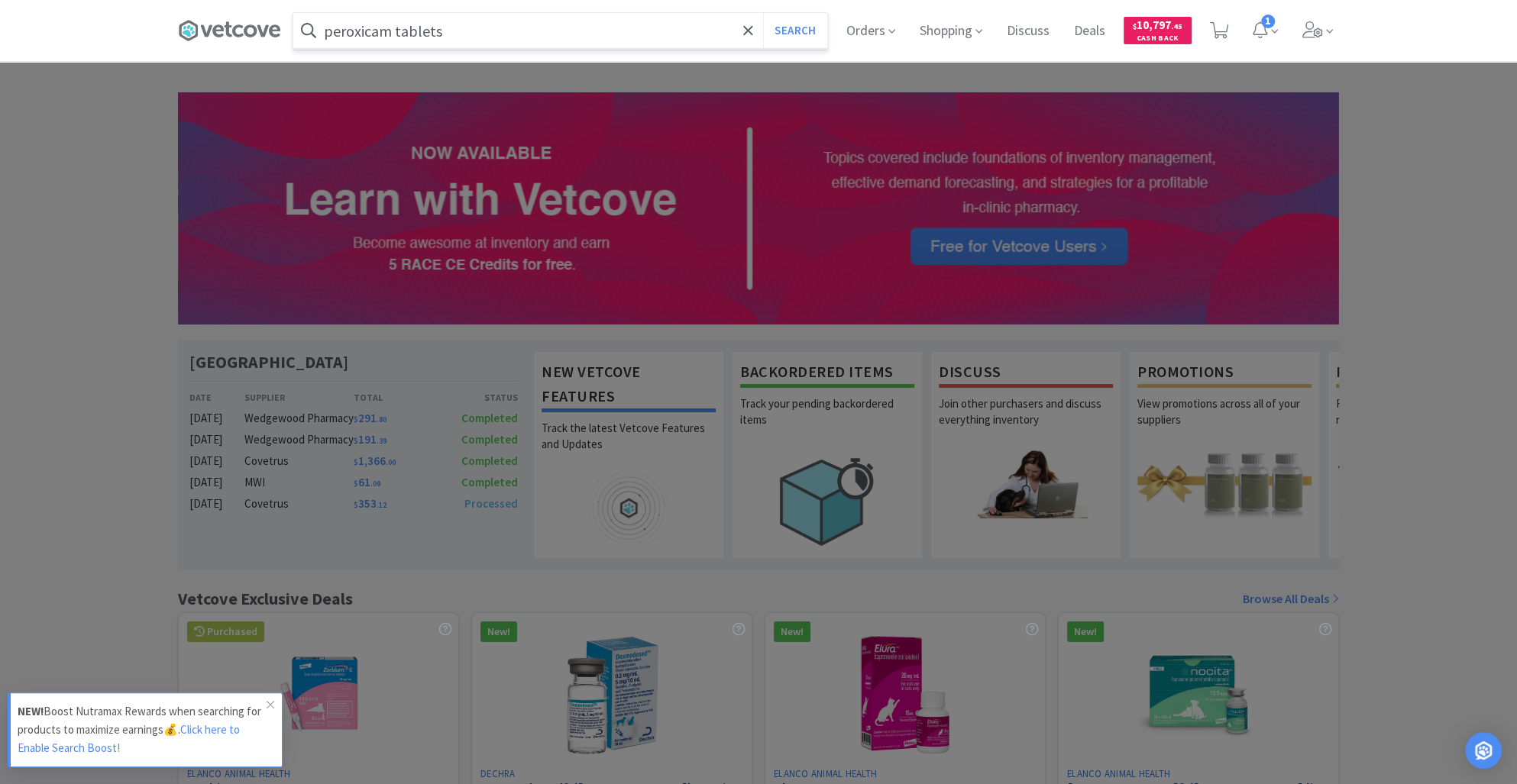
type input "peroxicam tablets"
click at [763, 13] on button "Search" at bounding box center [794, 31] width 63 height 36
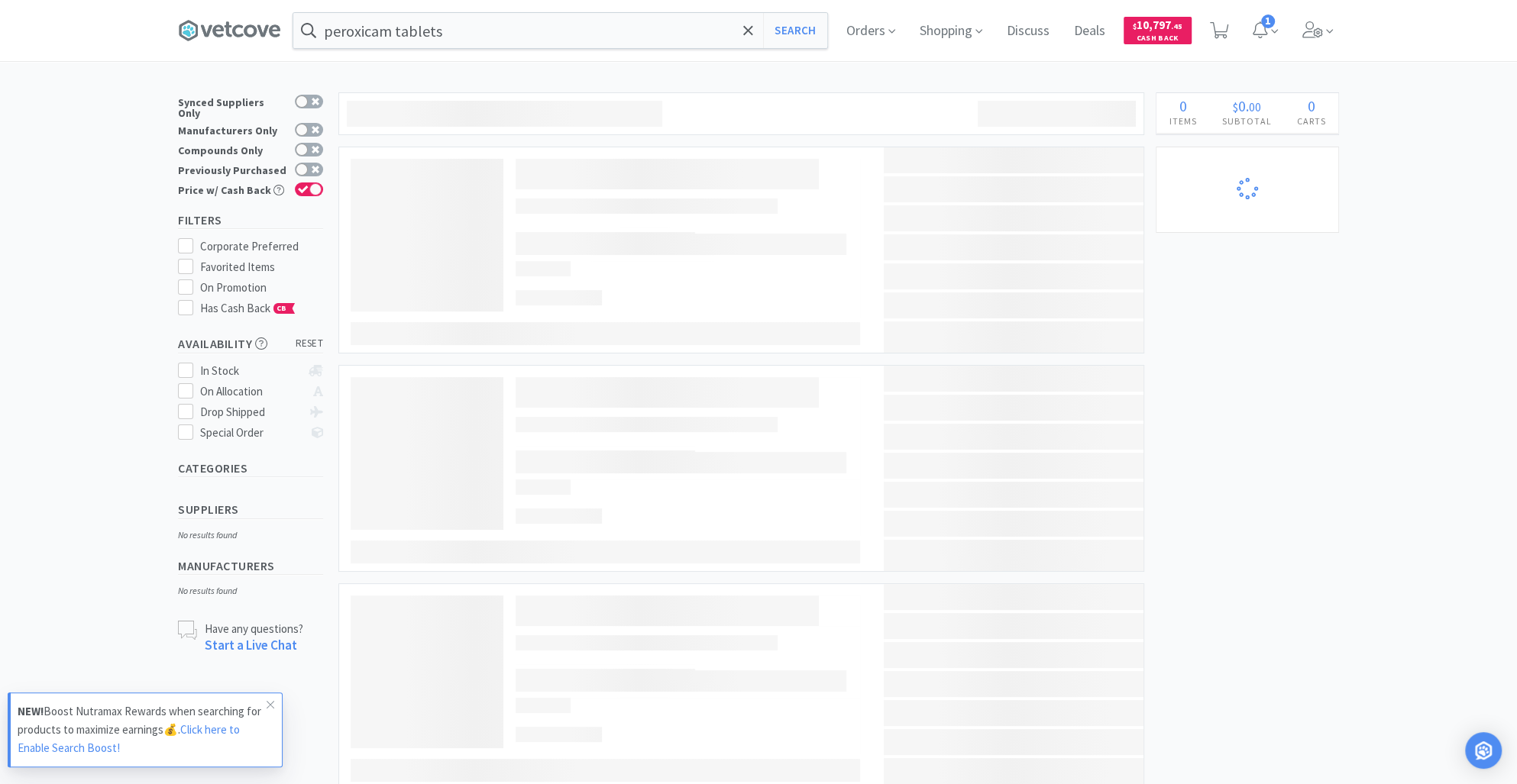
select select "1"
select select "5"
select select "3"
select select "2"
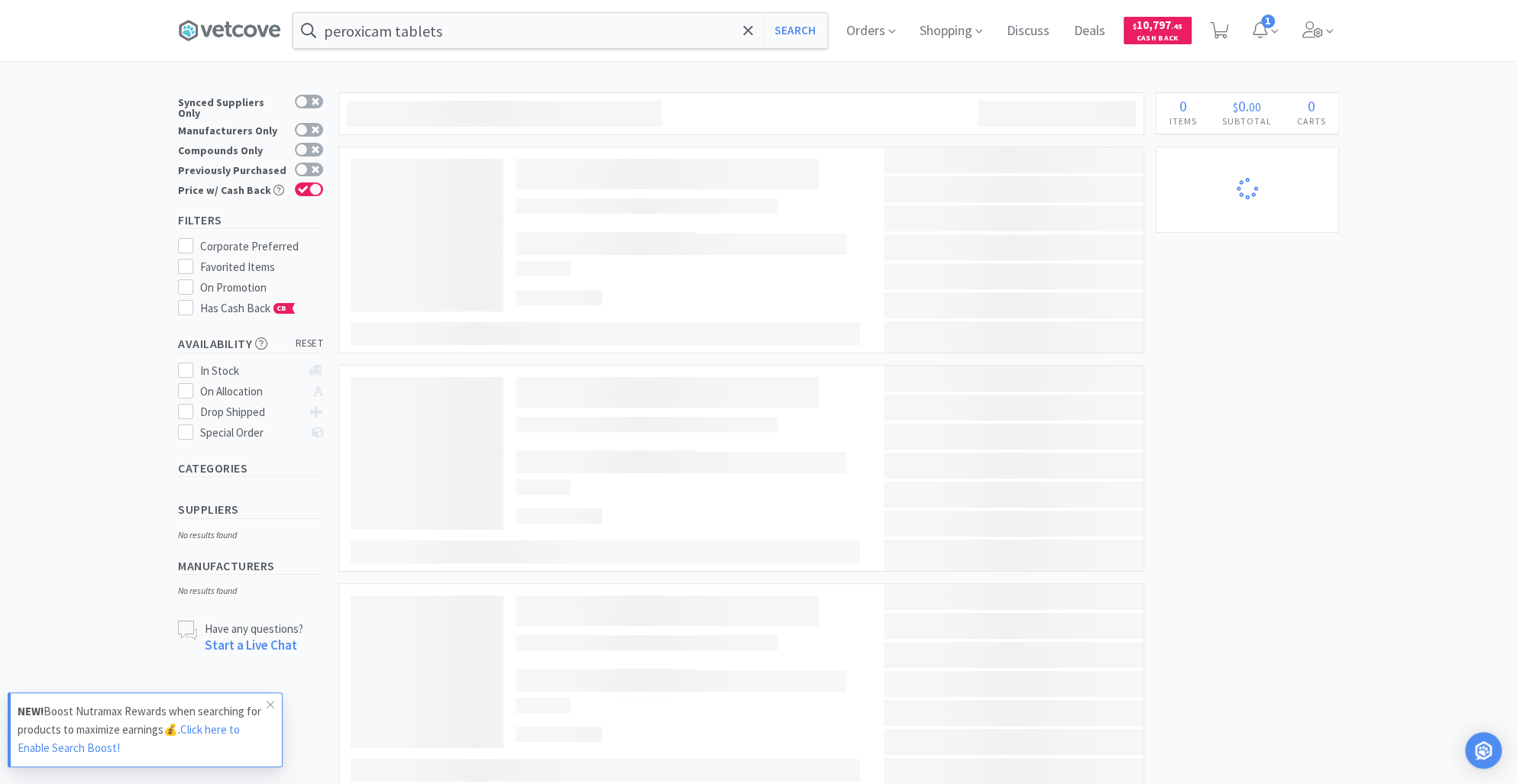
select select "5"
select select "1"
select select "4"
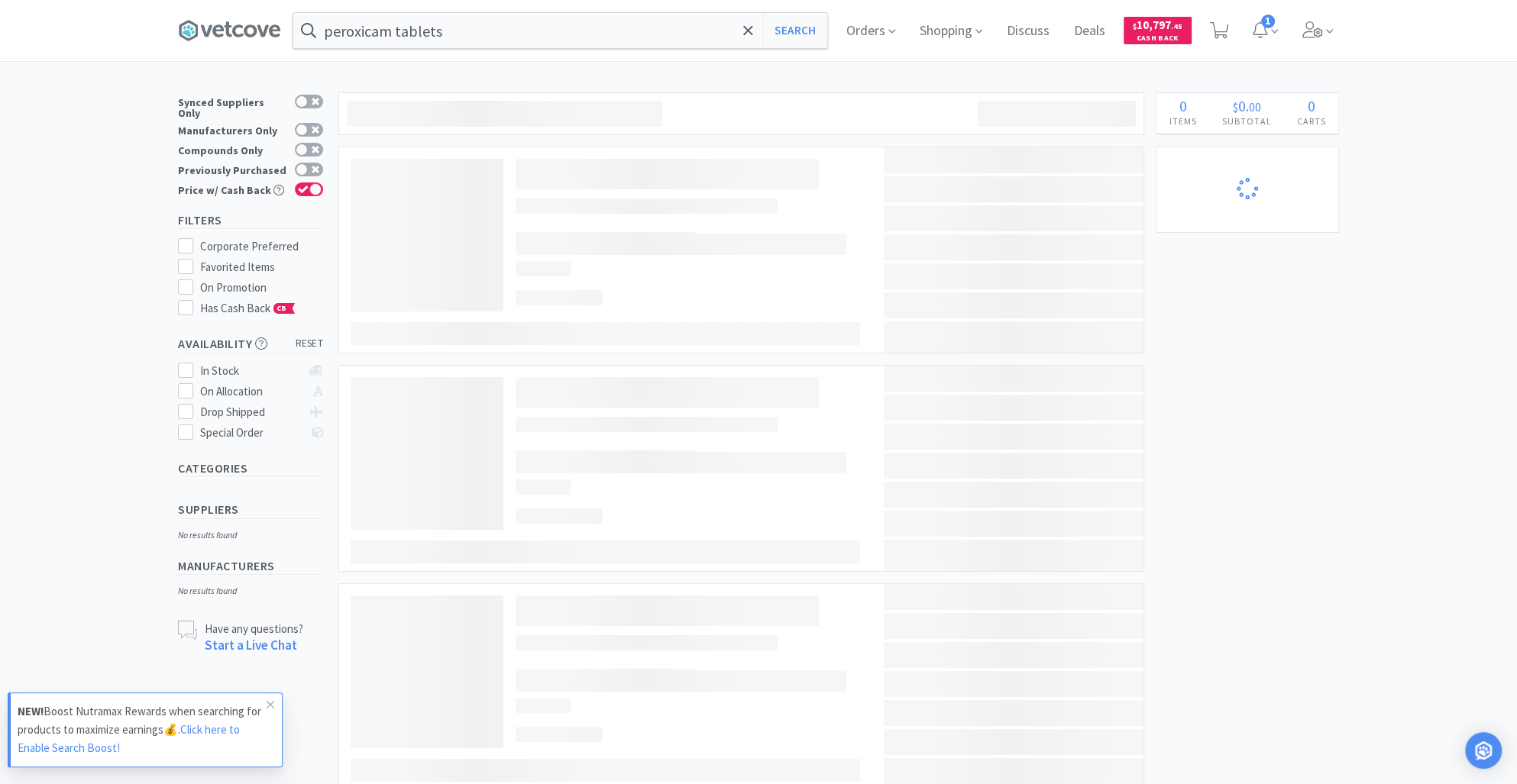
select select "2"
select select "5"
select select "2"
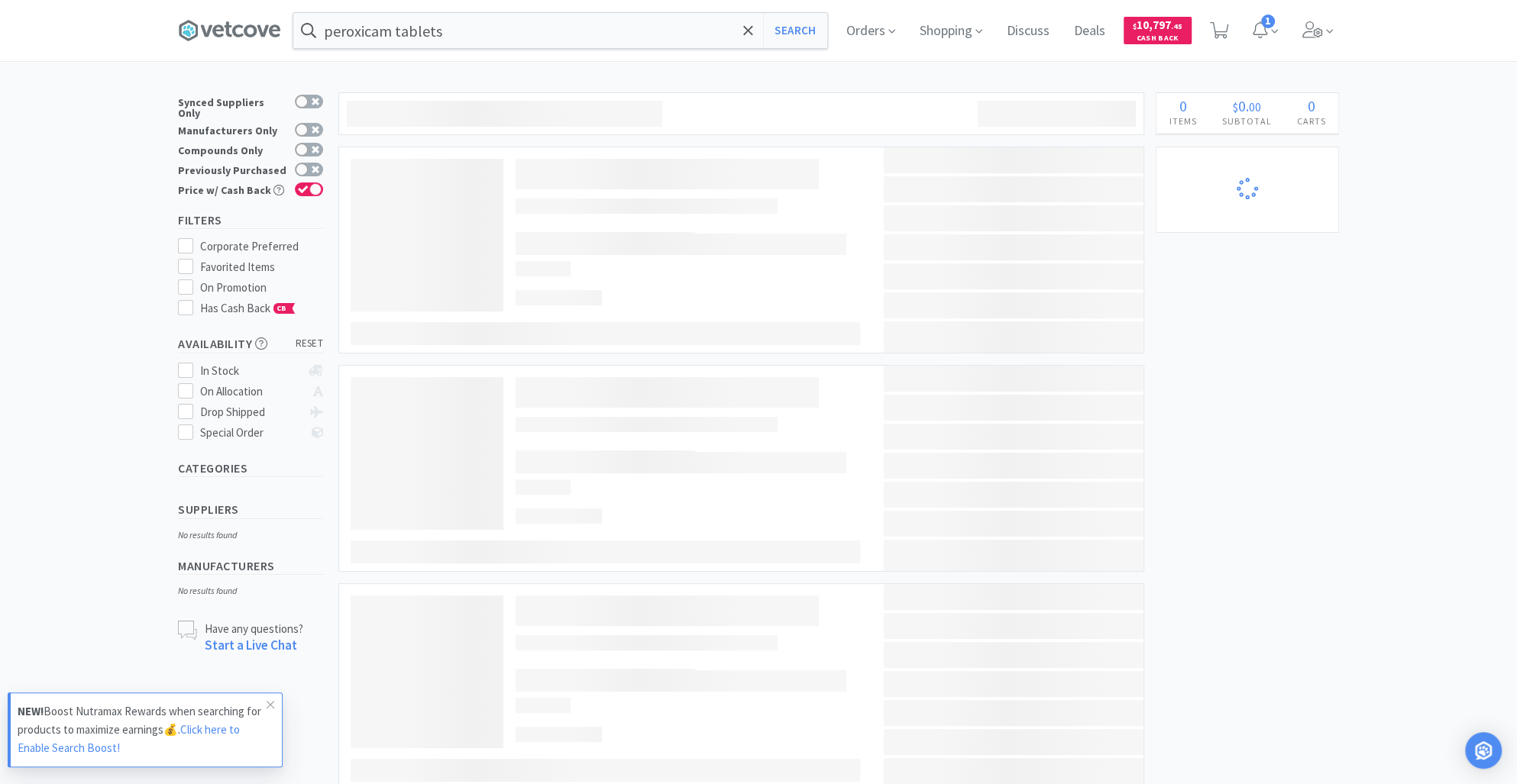
select select "3"
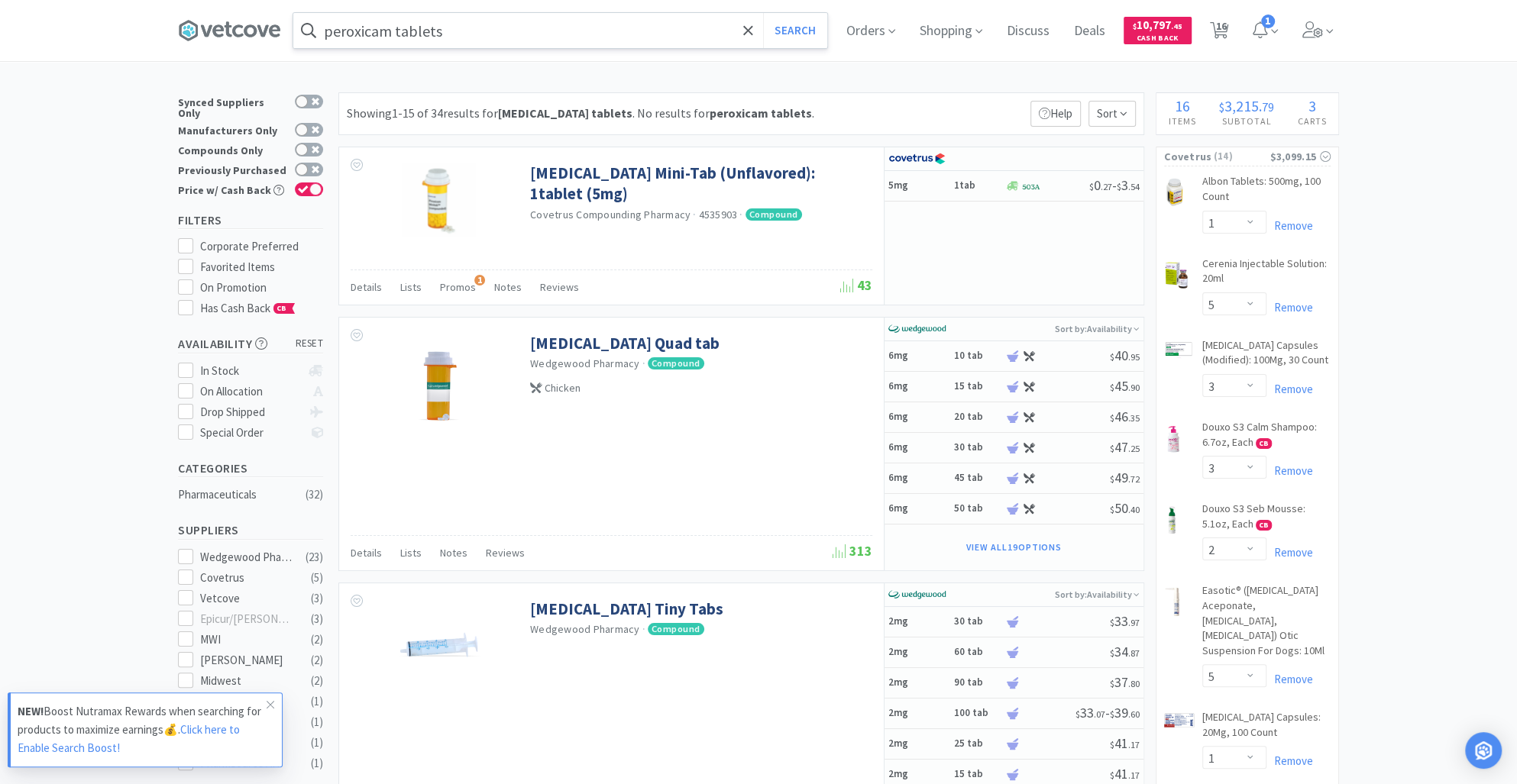
click at [350, 31] on input "peroxicam tablets" at bounding box center [560, 31] width 534 height 36
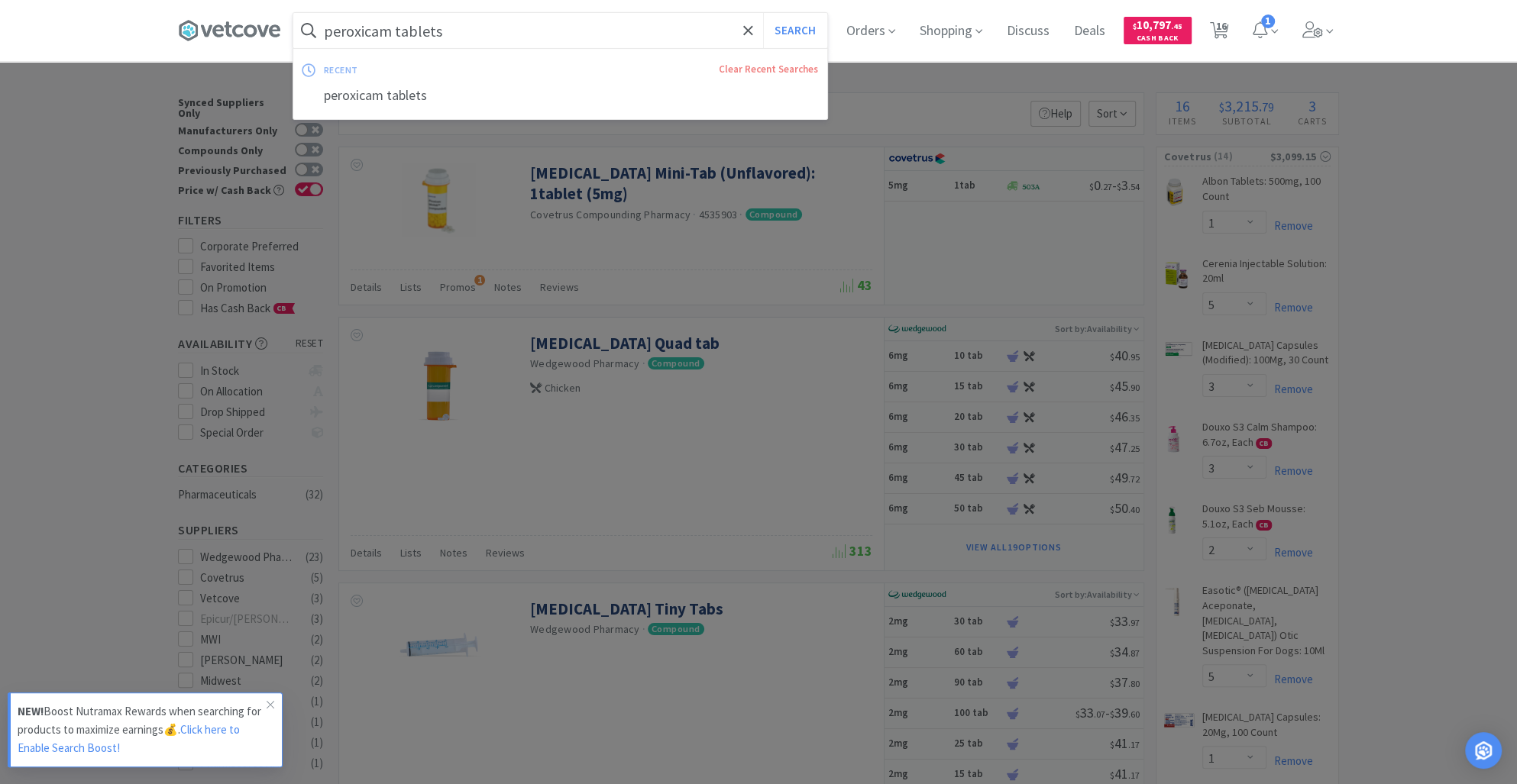
click at [350, 31] on input "peroxicam tablets" at bounding box center [560, 31] width 534 height 36
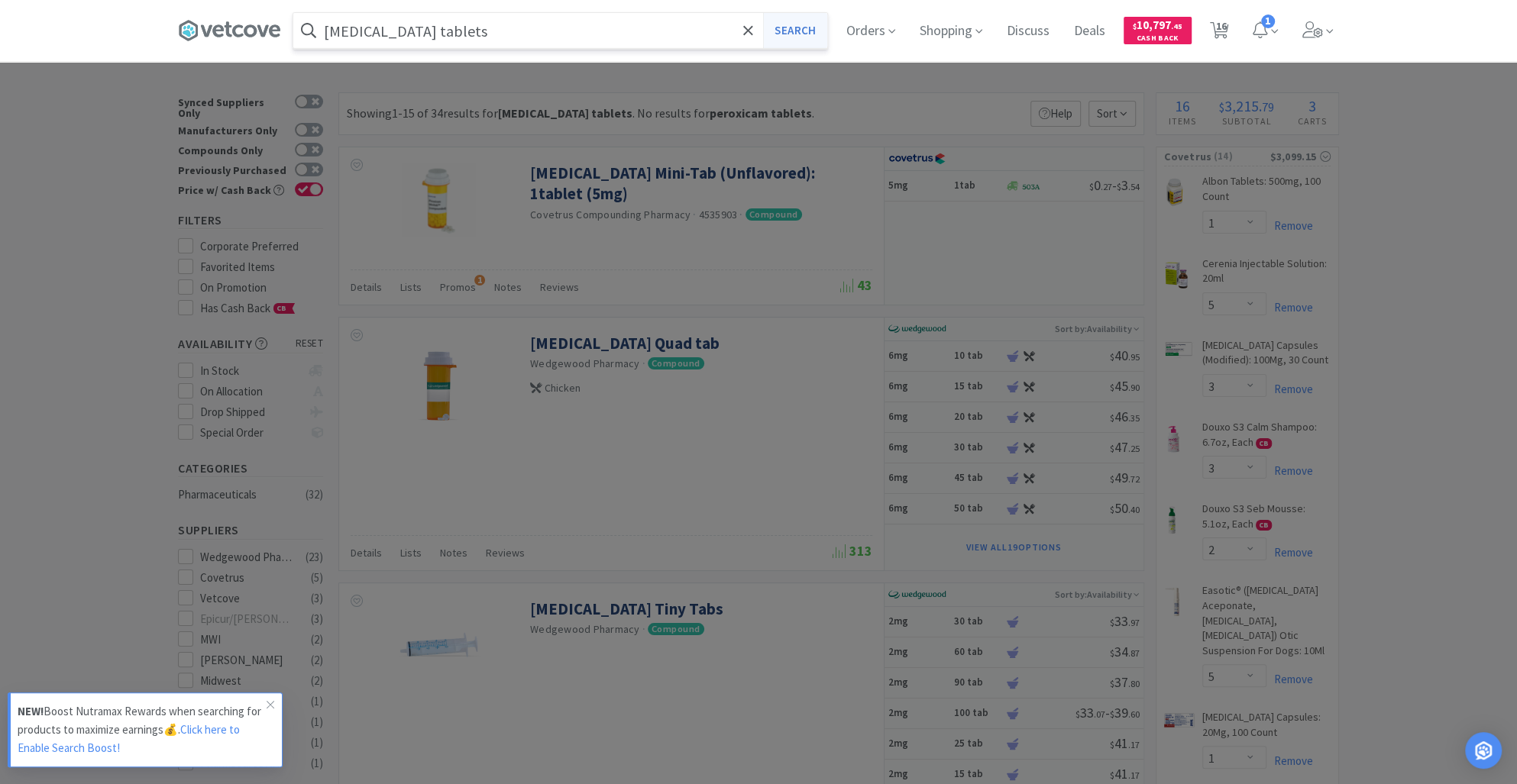
type input "[MEDICAL_DATA] tablets"
click at [800, 26] on button "Search" at bounding box center [794, 31] width 63 height 36
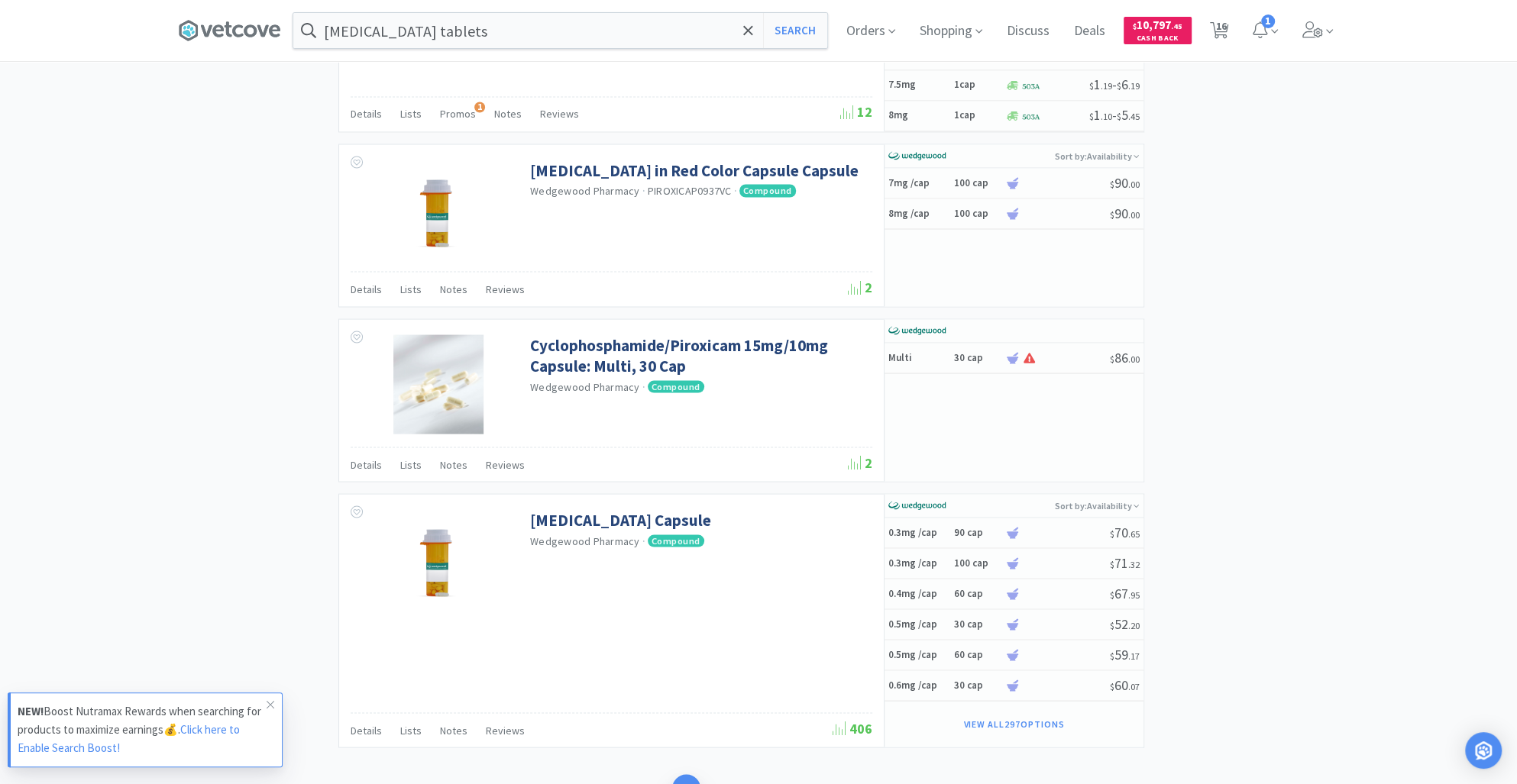
scroll to position [2611, 0]
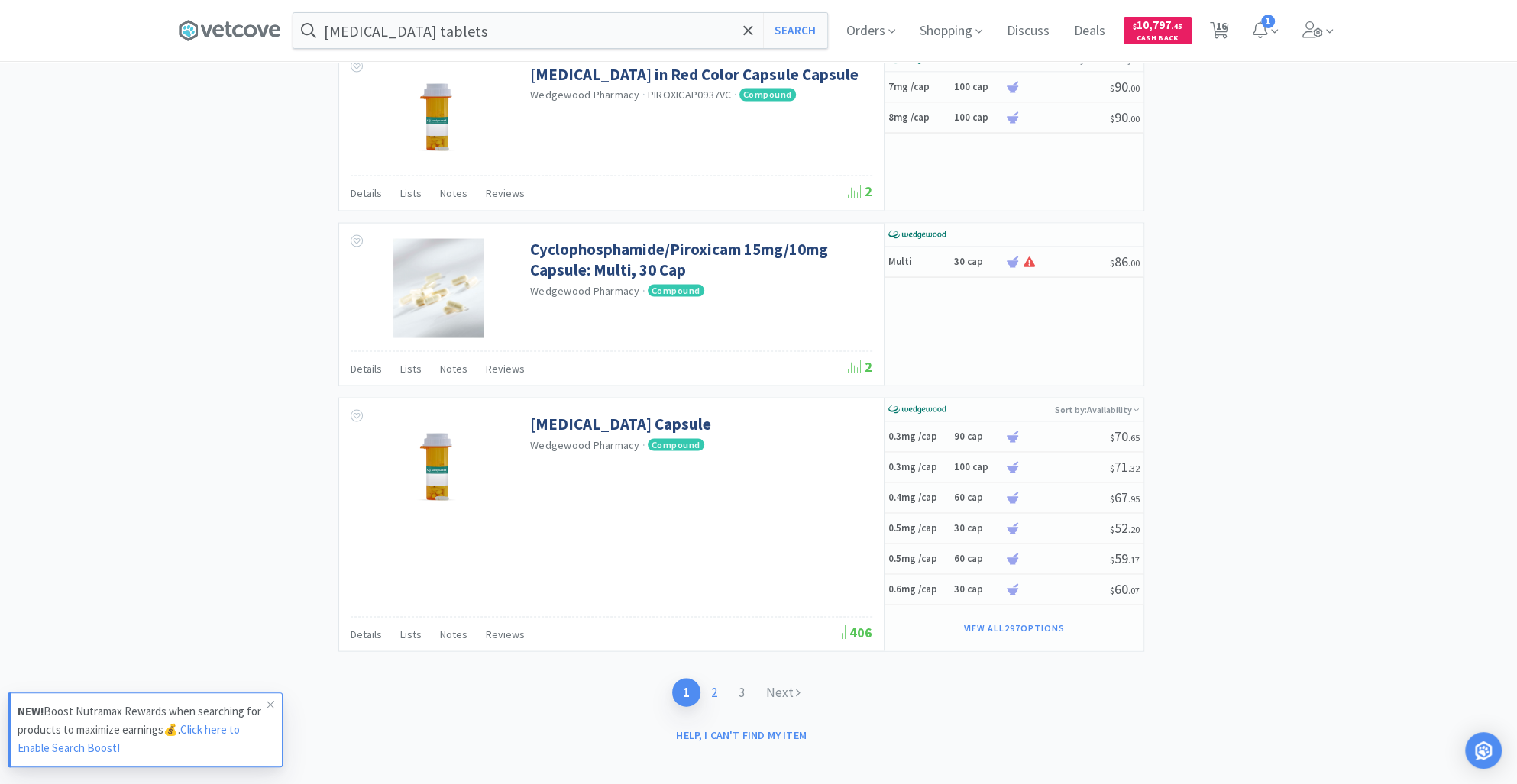
click at [714, 682] on link "2" at bounding box center [714, 693] width 28 height 28
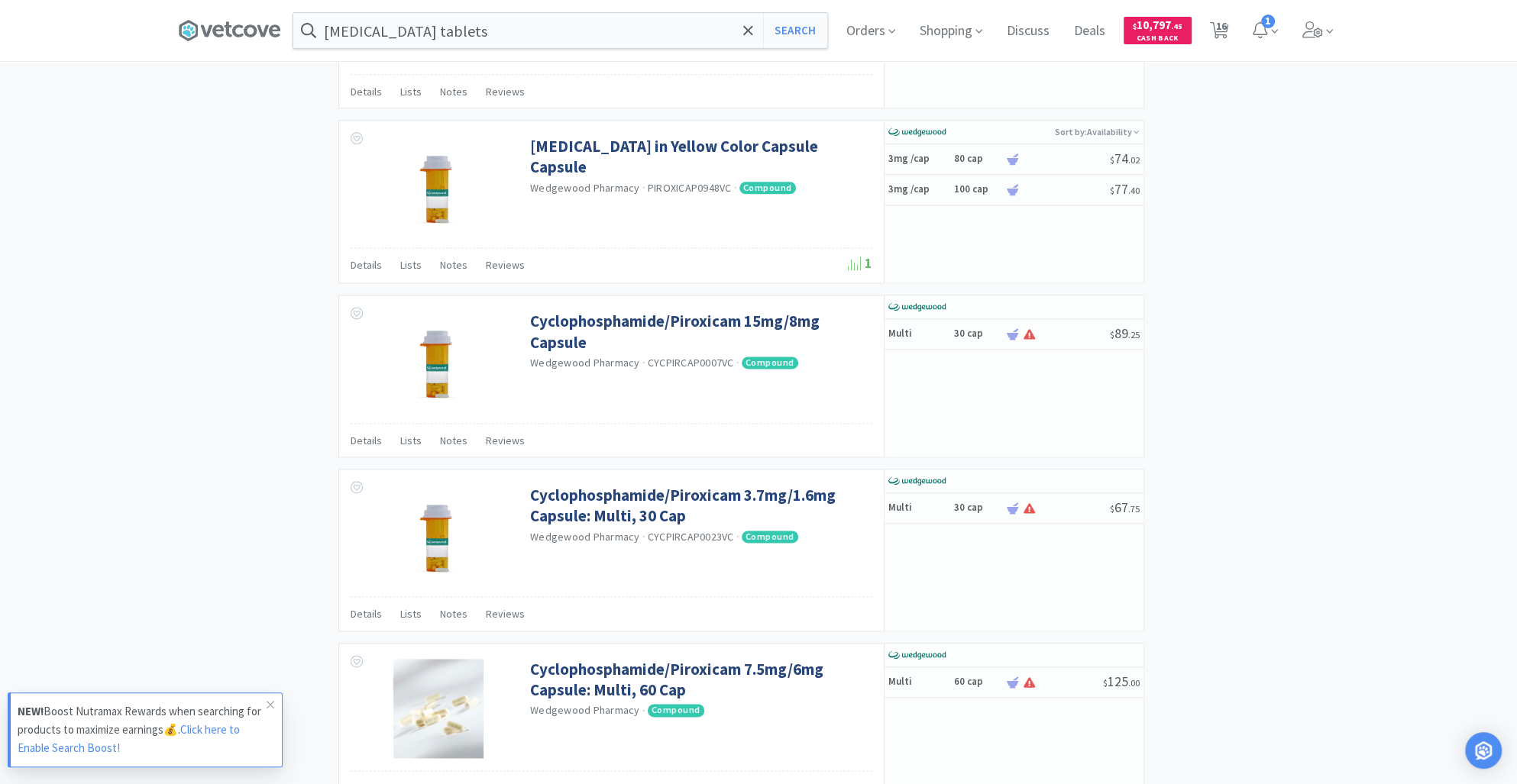
scroll to position [1927, 0]
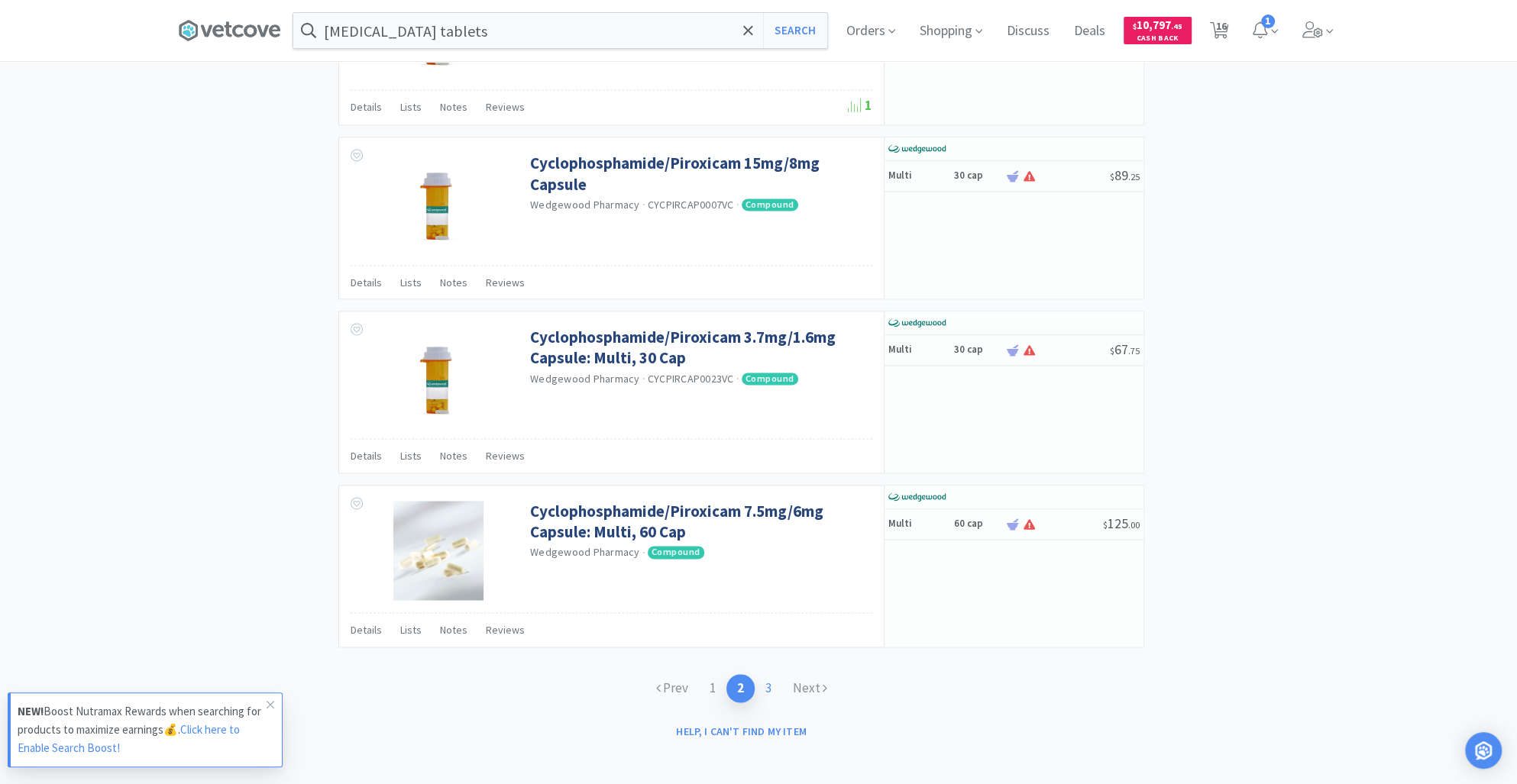
click at [770, 687] on link "3" at bounding box center [768, 688] width 28 height 28
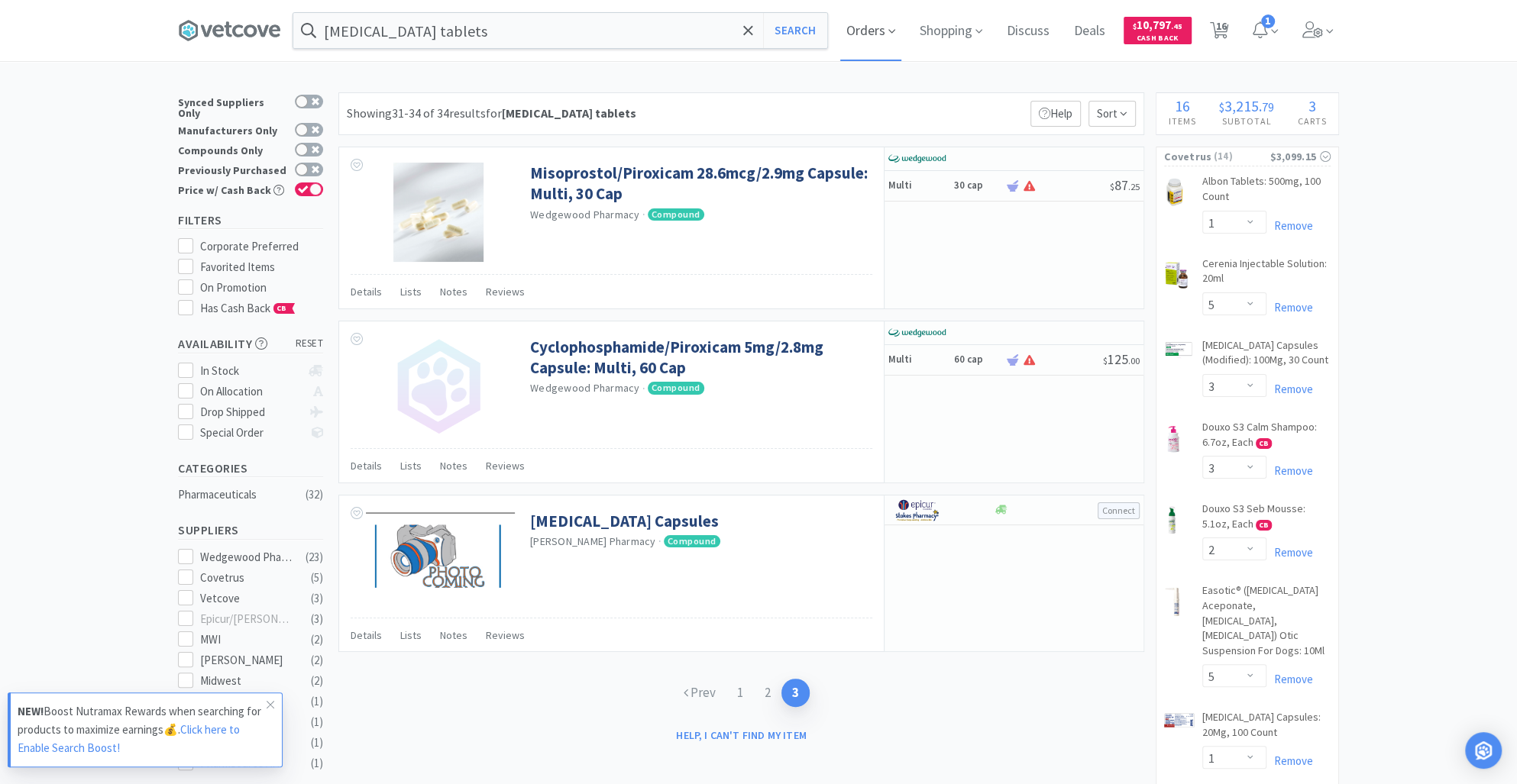
select select "2"
select select "4"
select select "5"
select select "3"
select select "2"
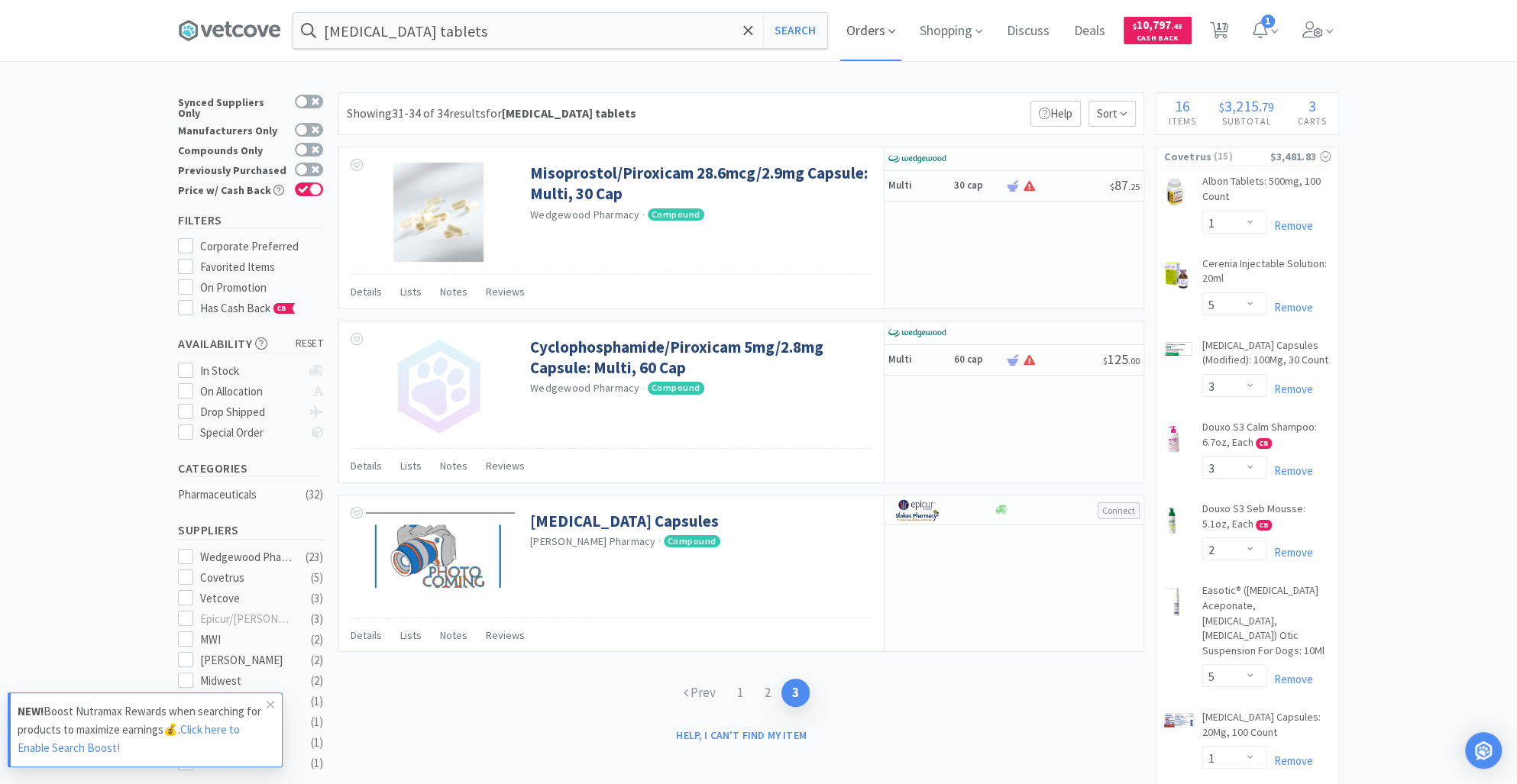
select select "5"
select select "1"
select select "4"
select select "2"
select select "5"
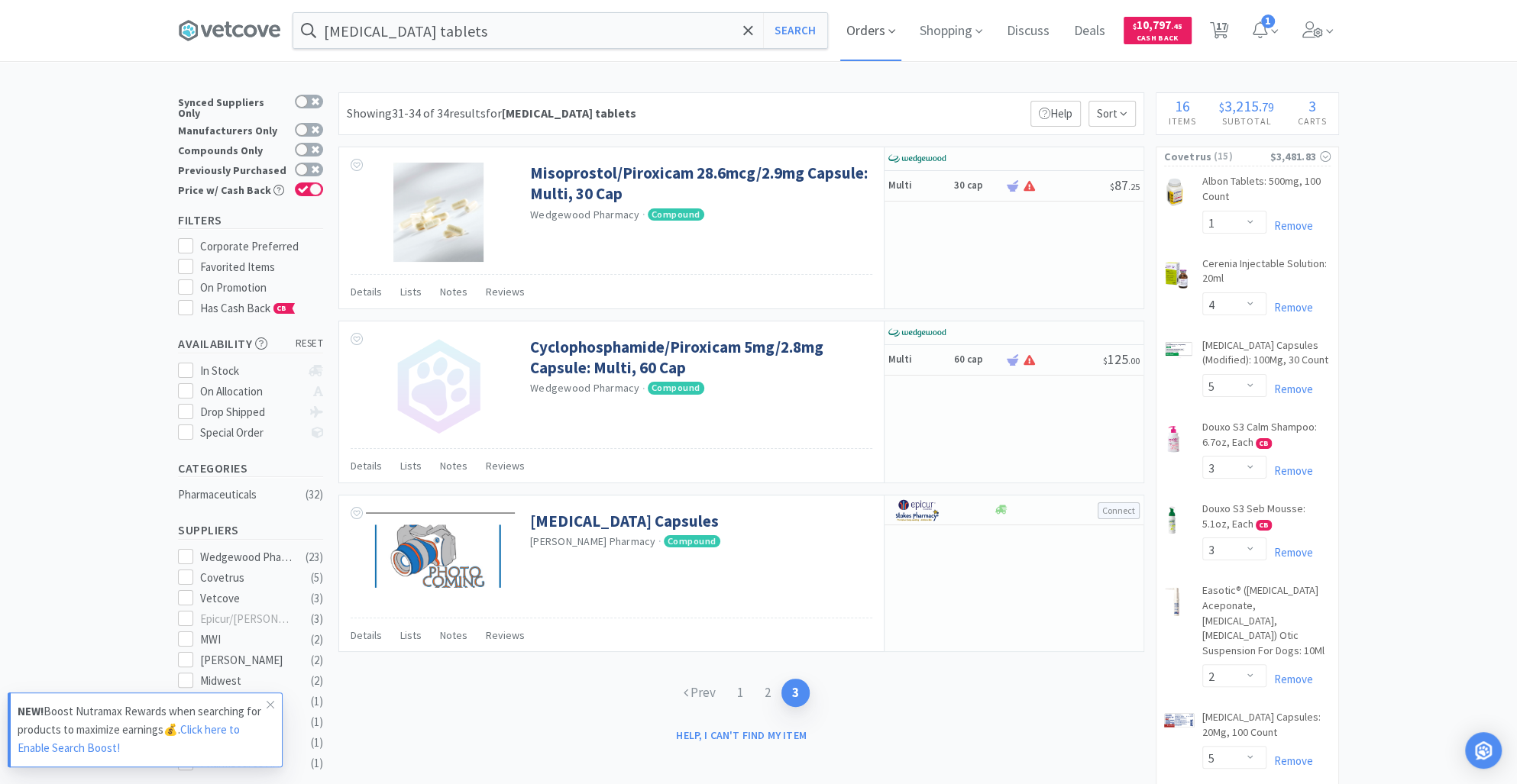
select select "2"
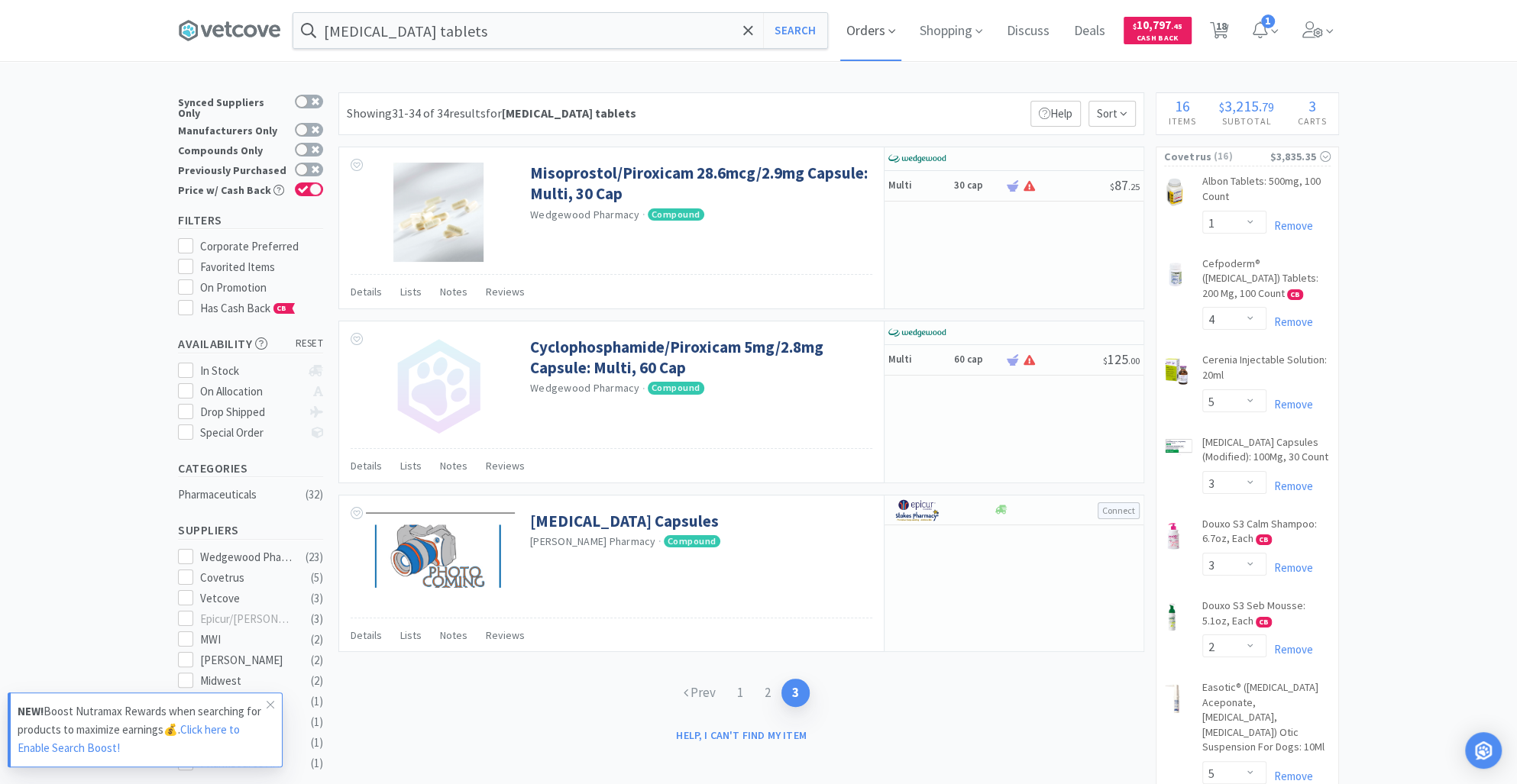
select select "8"
select select "2"
select select "1"
select select "4"
select select "5"
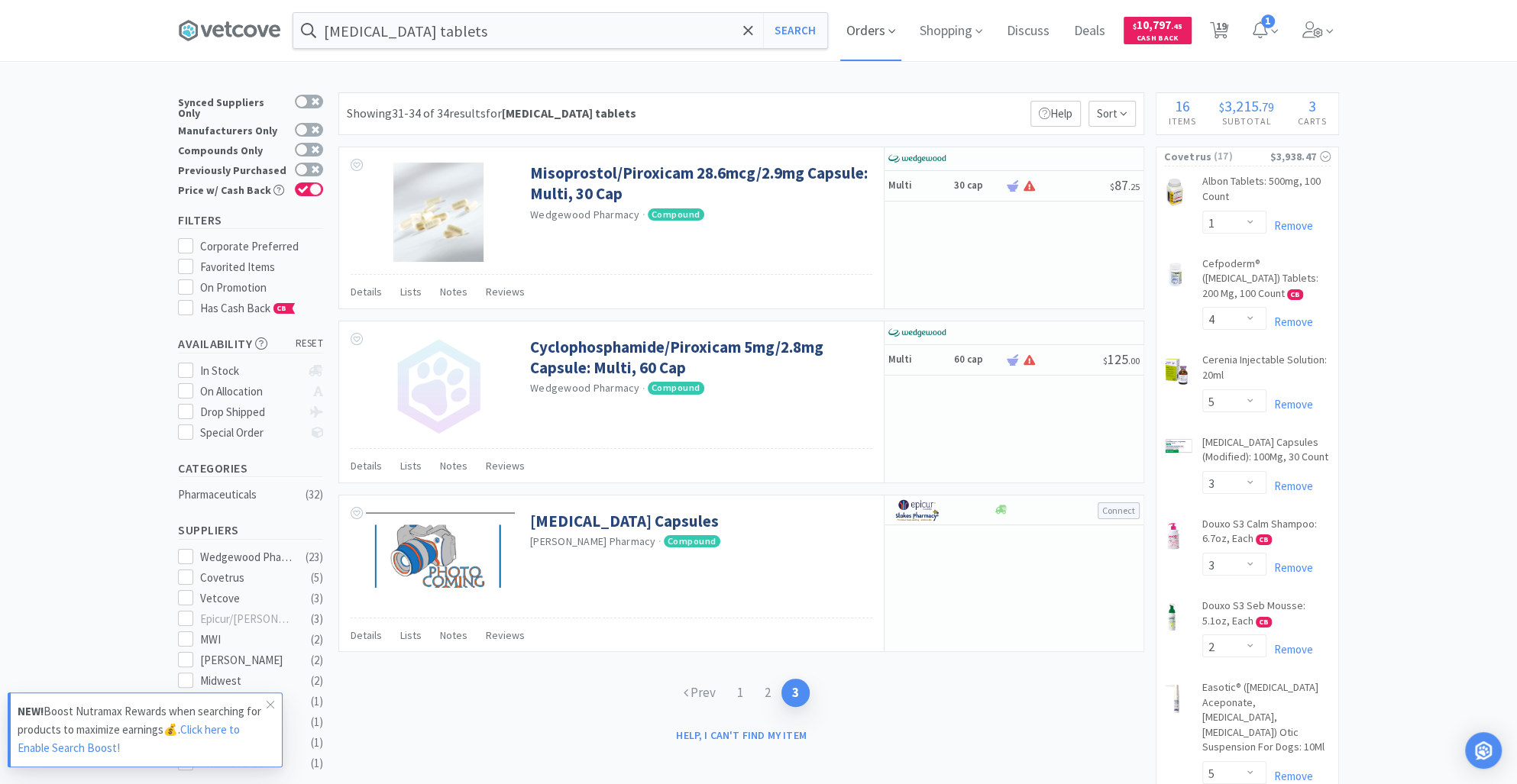
select select "3"
select select "2"
select select "5"
select select "1"
select select "4"
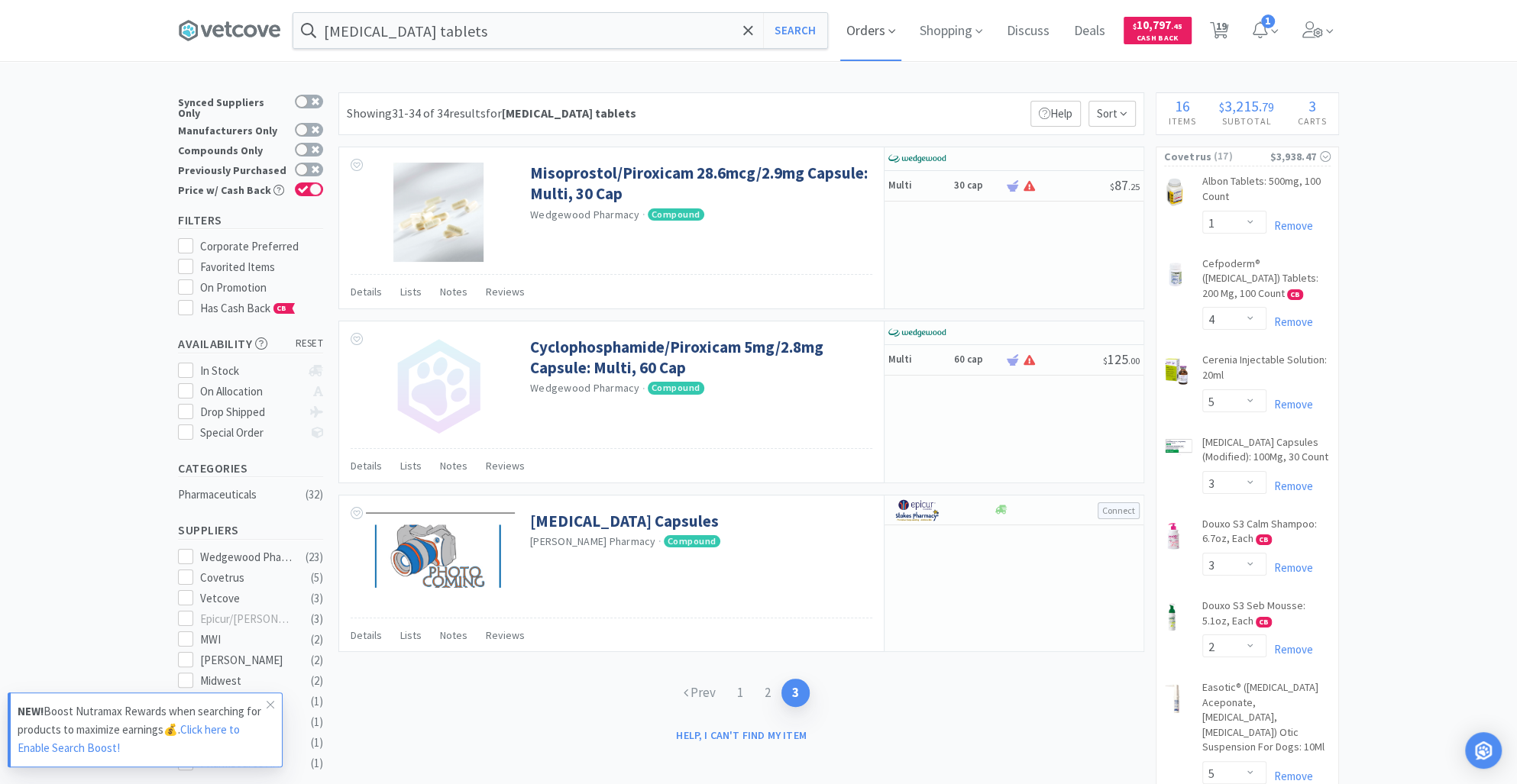
select select "2"
select select "5"
select select "2"
select select "8"
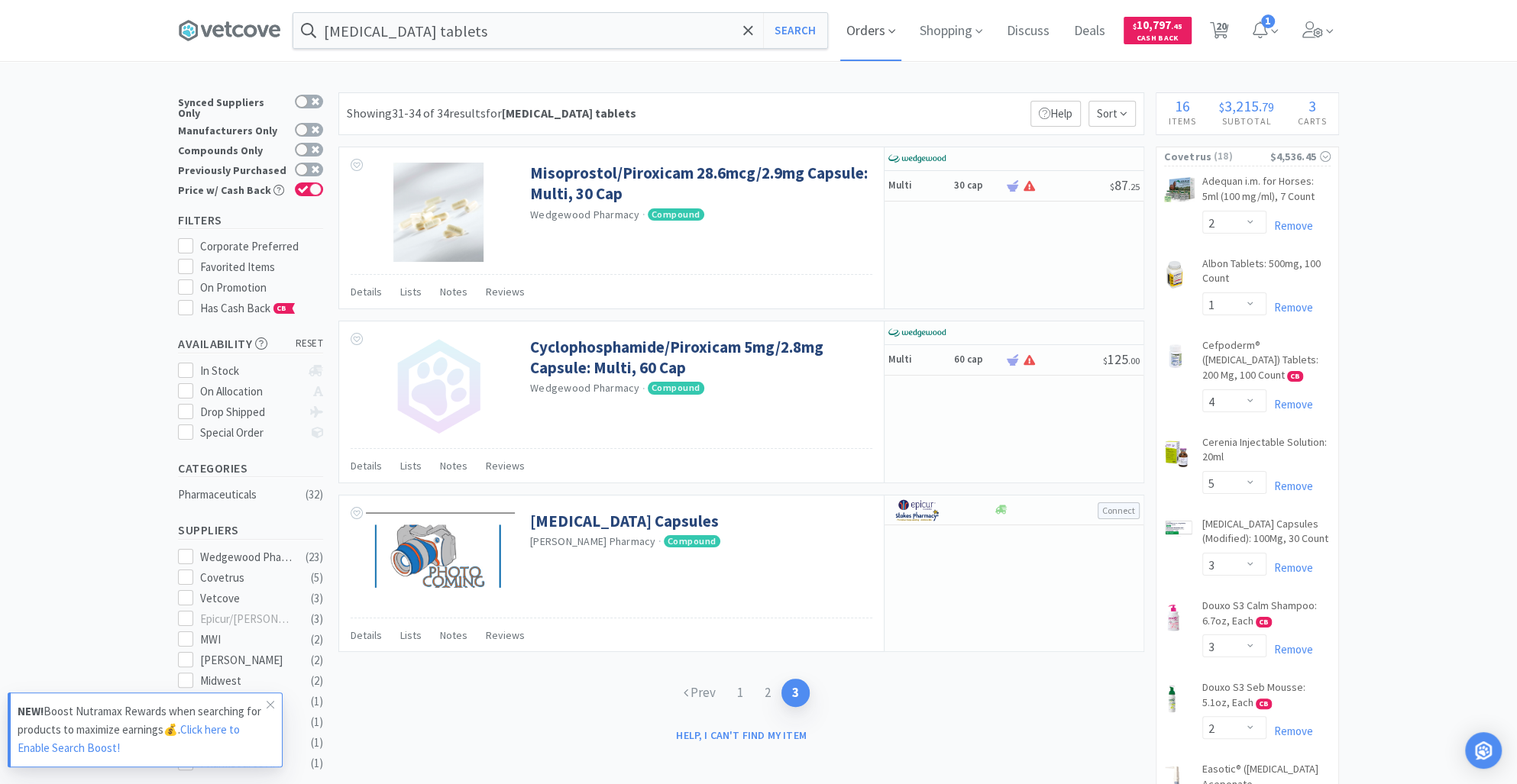
select select "1"
select select "4"
select select "5"
select select "3"
select select "2"
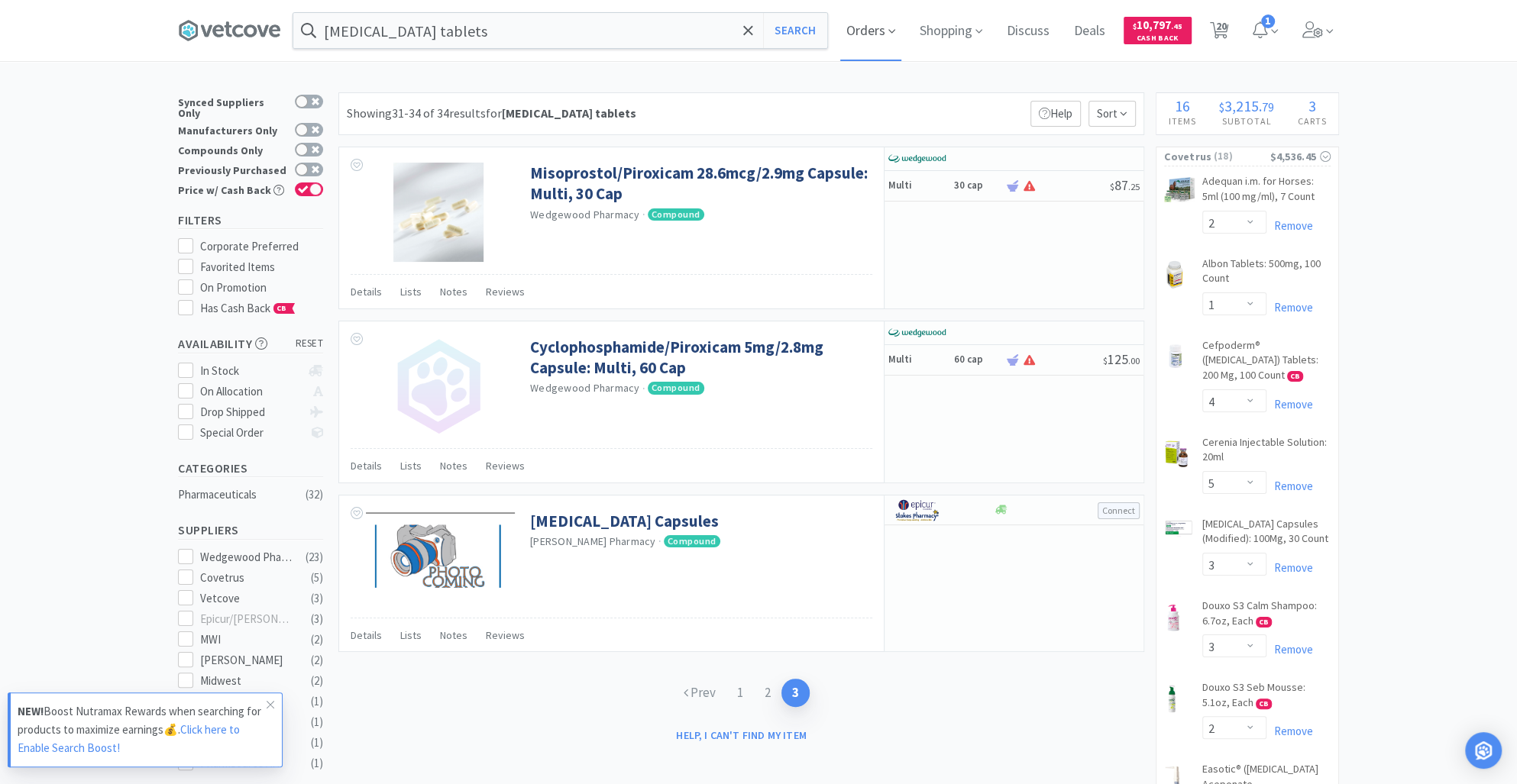
select select "5"
select select "1"
select select "4"
select select "2"
select select "5"
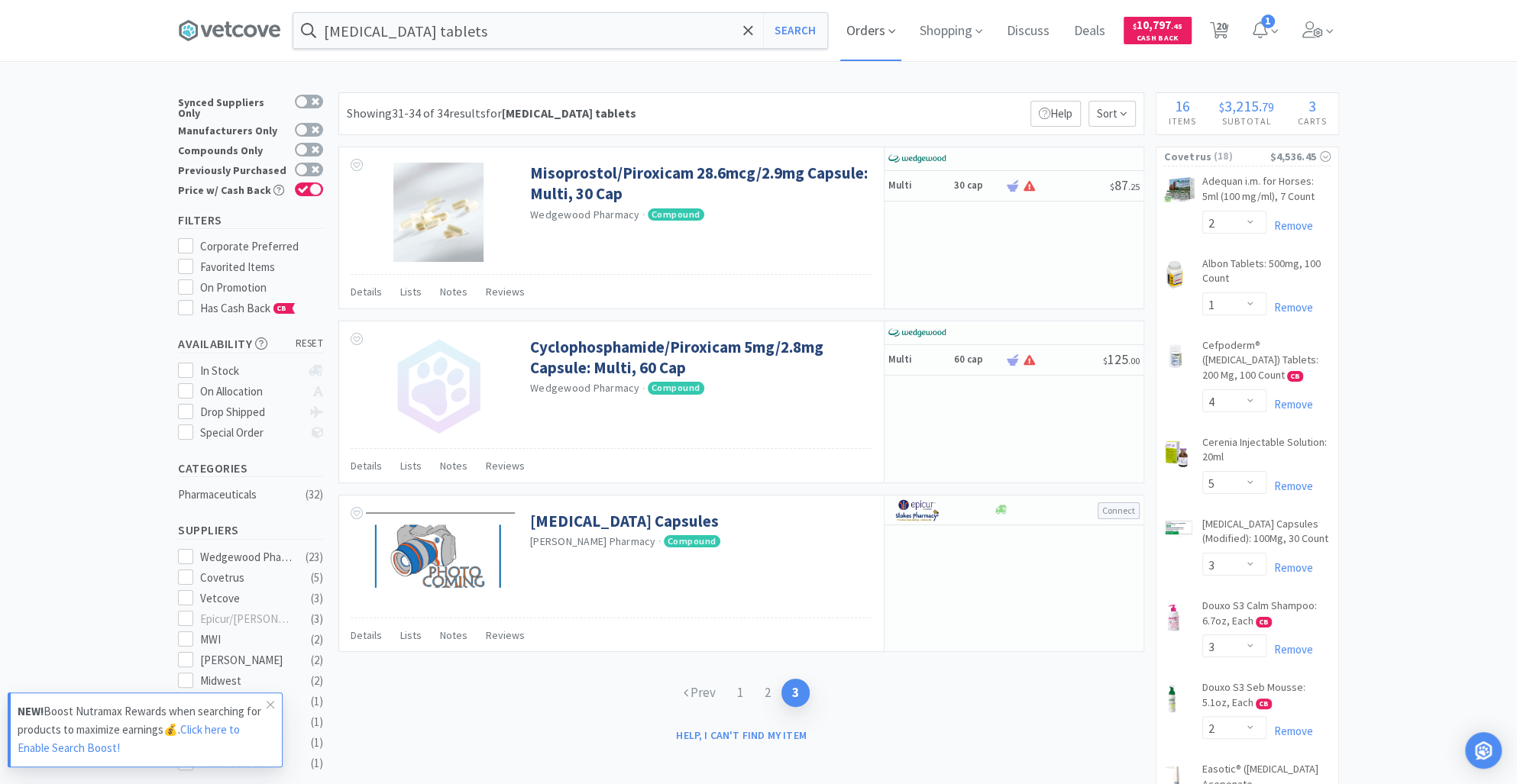
select select "2"
select select "8"
